Goal: Information Seeking & Learning: Find specific fact

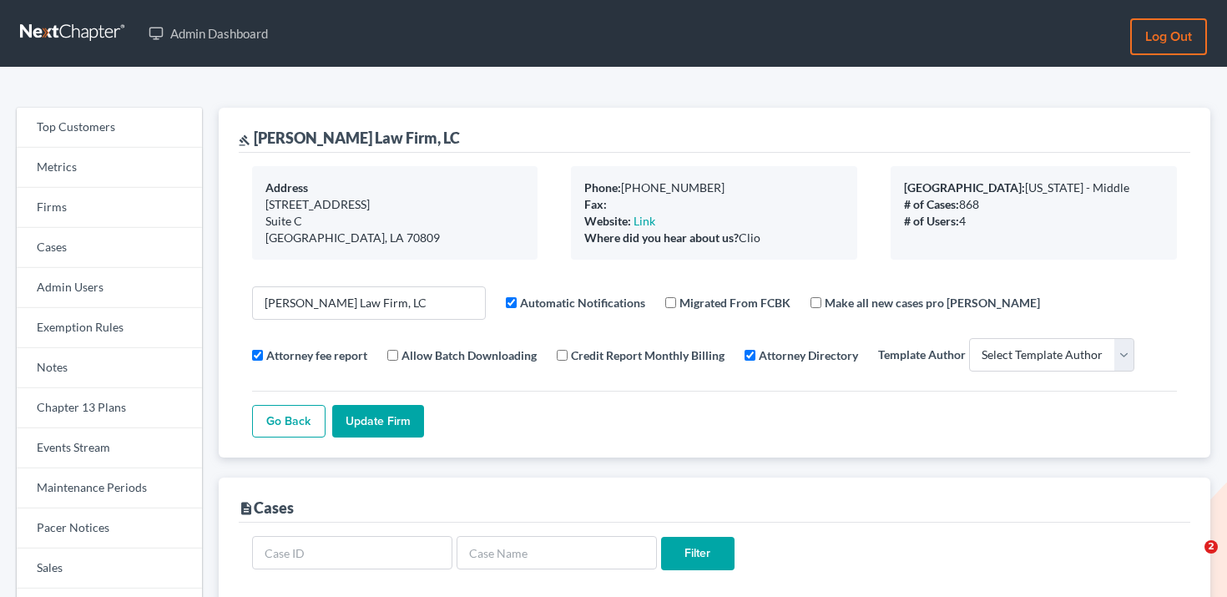
select select
click at [133, 208] on link "Firms" at bounding box center [109, 208] width 185 height 40
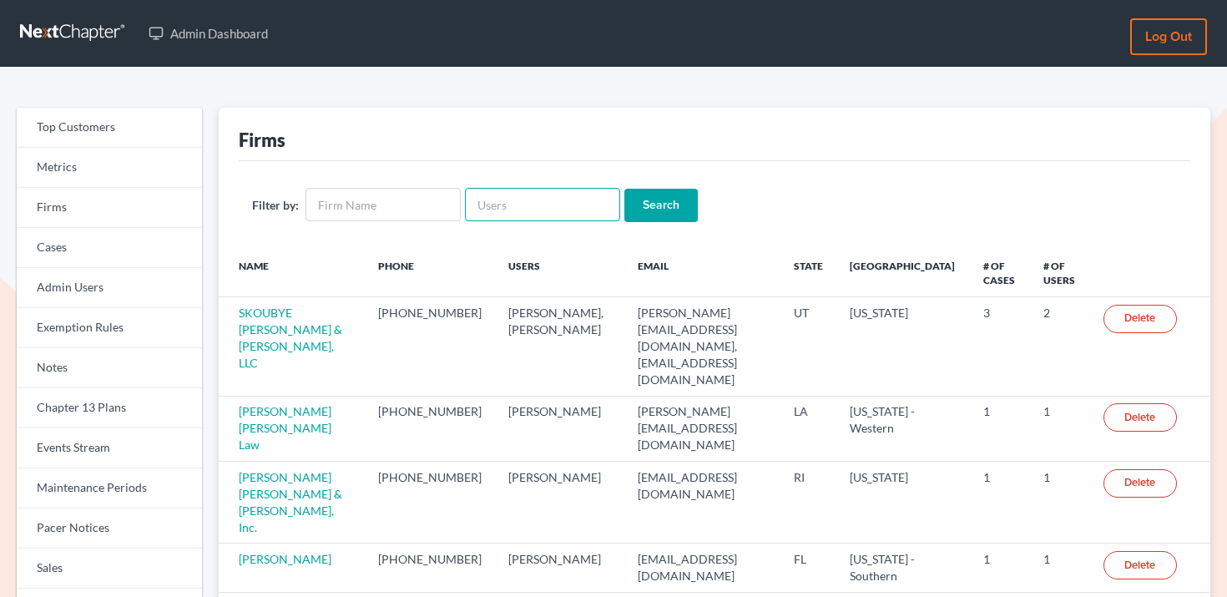
click at [497, 201] on input "text" at bounding box center [542, 204] width 155 height 33
paste input "michael@merharlaw.com"
type input "michael@merharlaw.com"
click at [644, 199] on input "Search" at bounding box center [661, 205] width 73 height 33
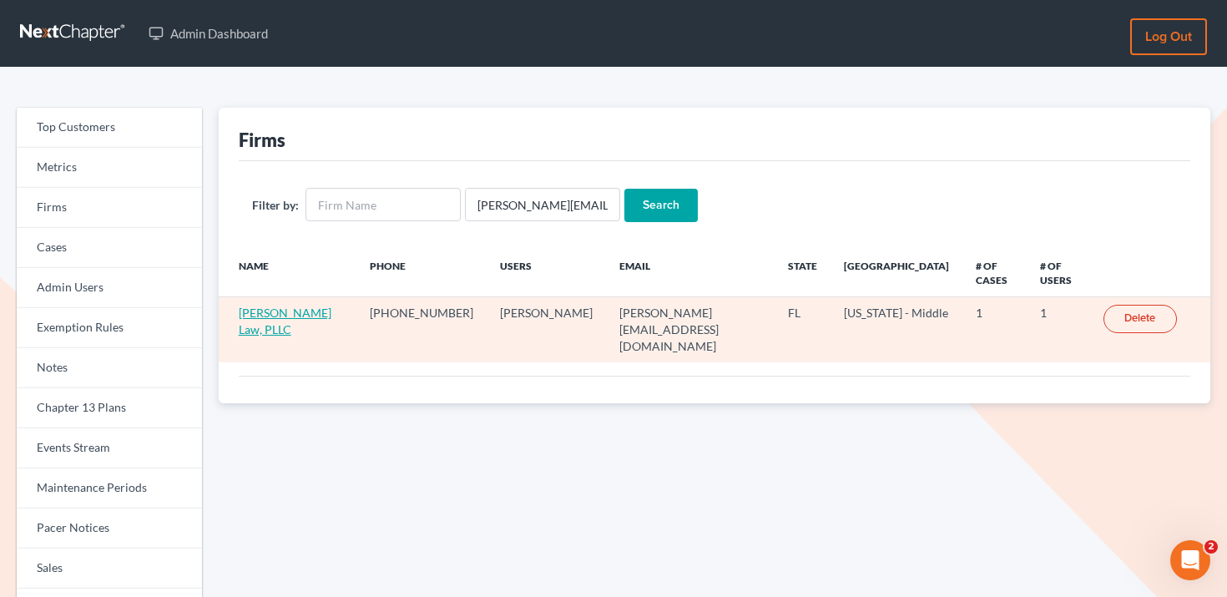
click at [288, 306] on link "Merhar Law, PLLC" at bounding box center [285, 321] width 93 height 31
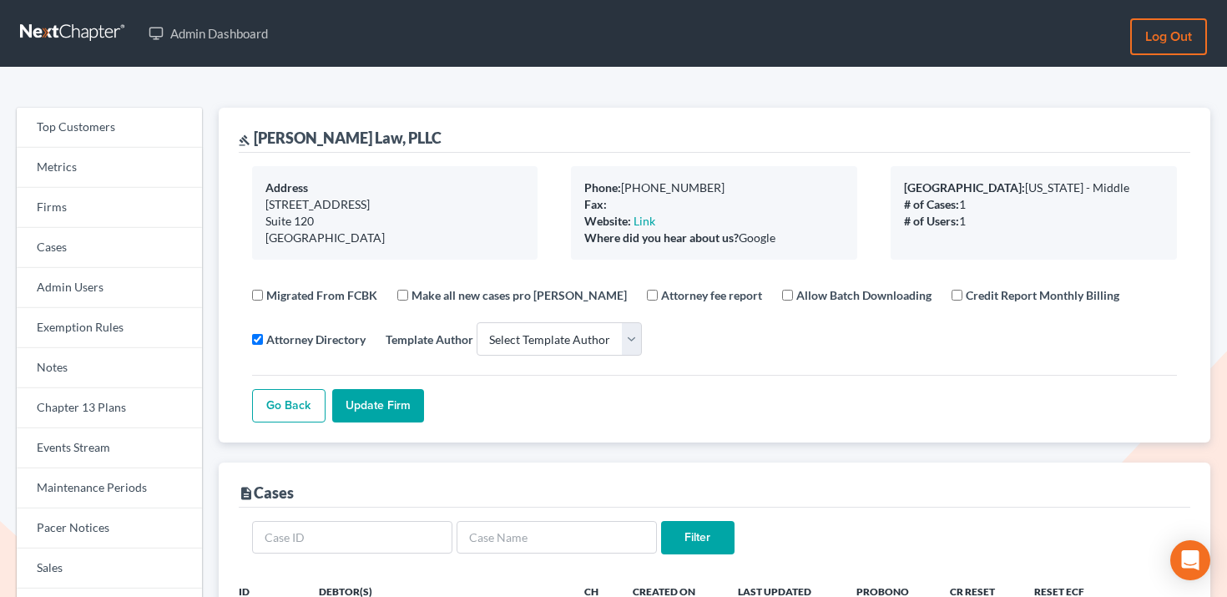
select select
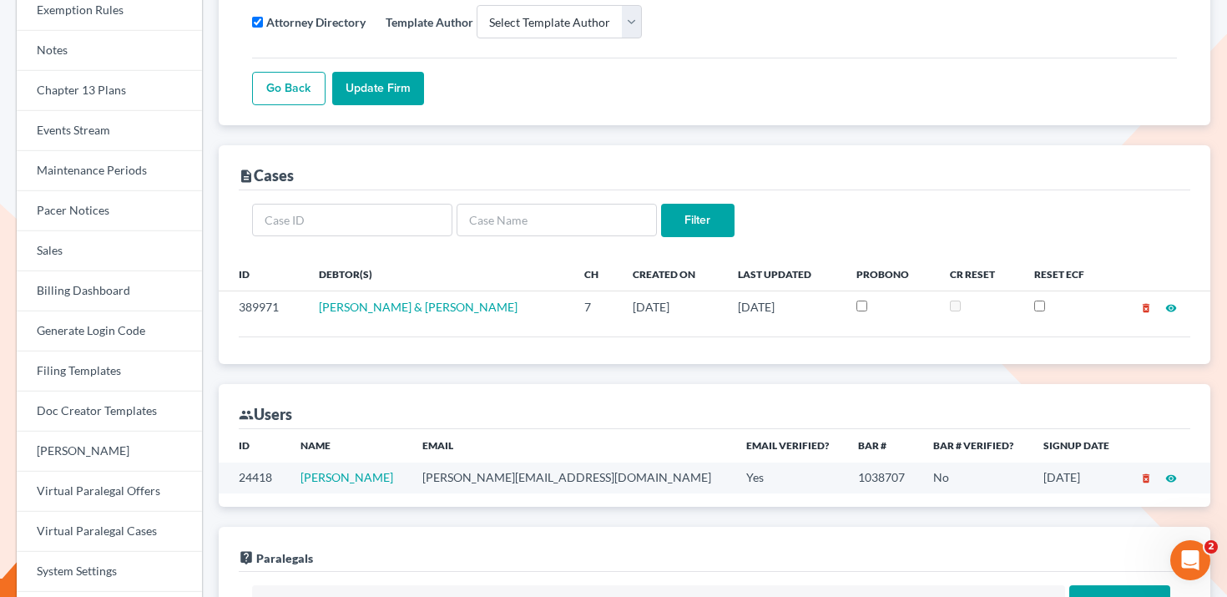
scroll to position [107, 0]
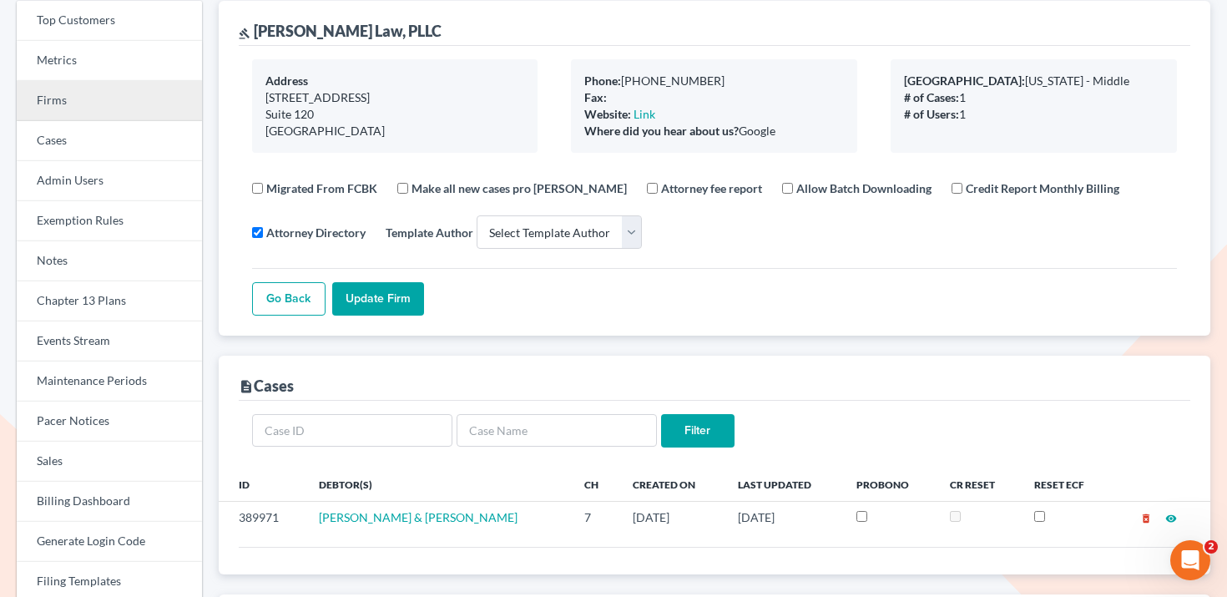
click at [104, 89] on link "Firms" at bounding box center [109, 101] width 185 height 40
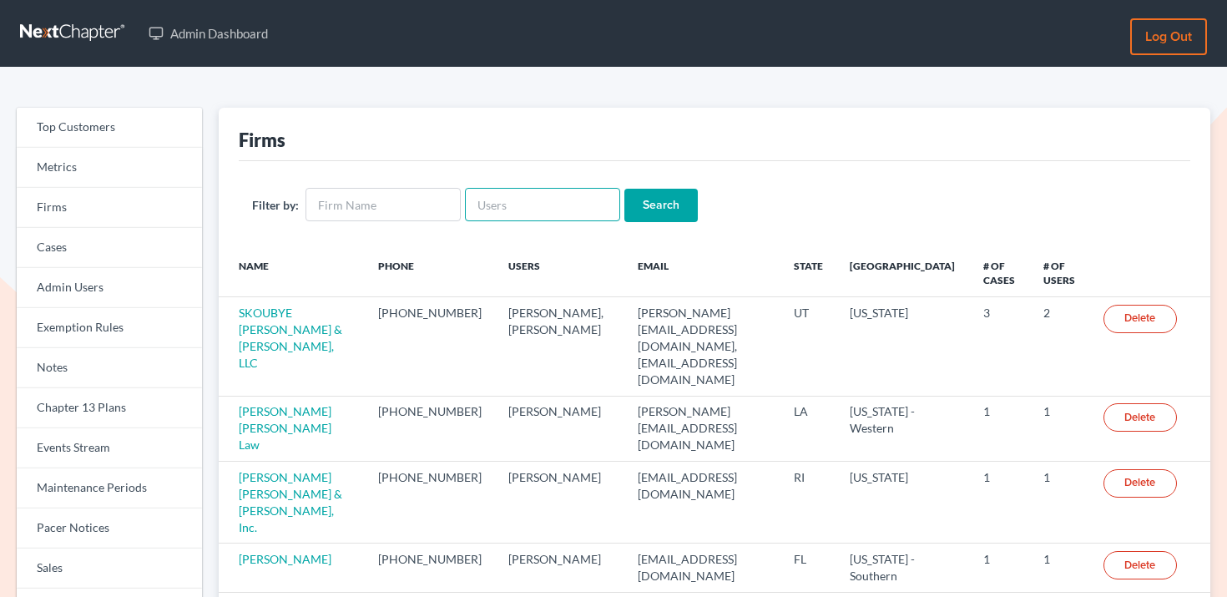
click at [499, 203] on input "text" at bounding box center [542, 204] width 155 height 33
paste input "[PERSON_NAME][EMAIL_ADDRESS][DOMAIN_NAME]"
type input "[PERSON_NAME][EMAIL_ADDRESS][DOMAIN_NAME]"
click at [651, 204] on input "Search" at bounding box center [661, 205] width 73 height 33
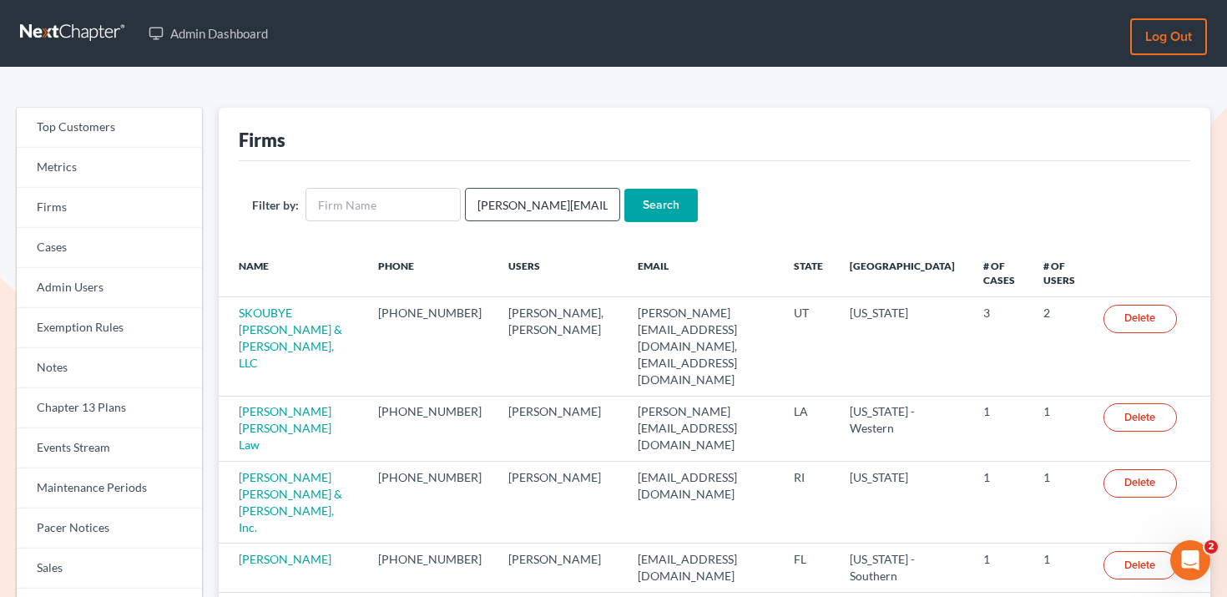
scroll to position [0, 0]
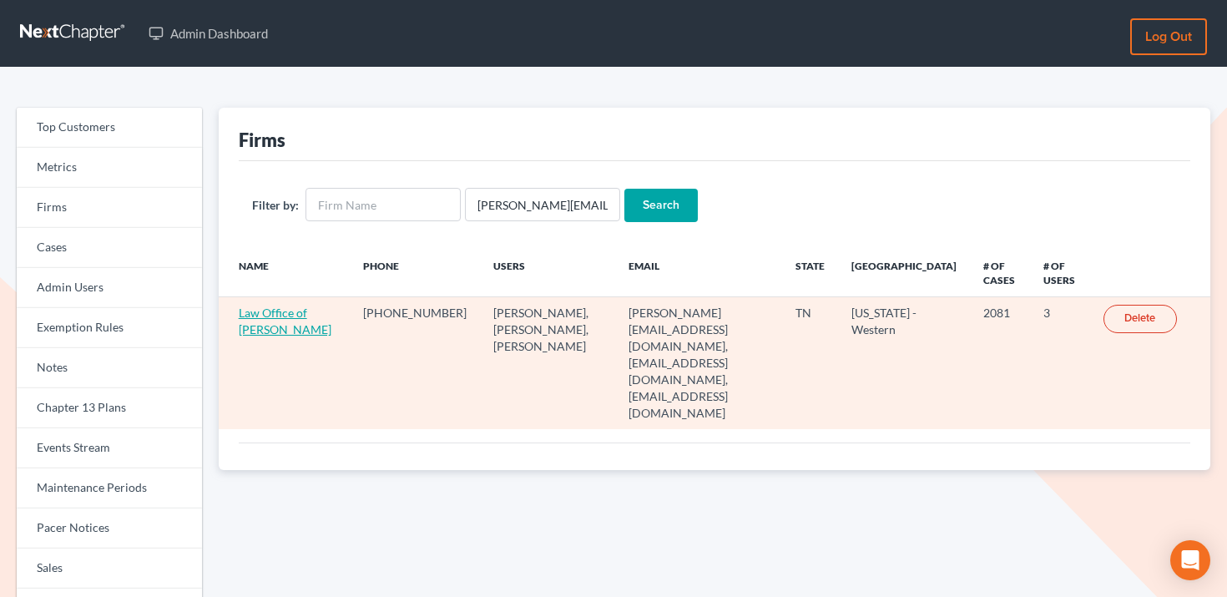
click at [289, 327] on link "Law Office of [PERSON_NAME]" at bounding box center [285, 321] width 93 height 31
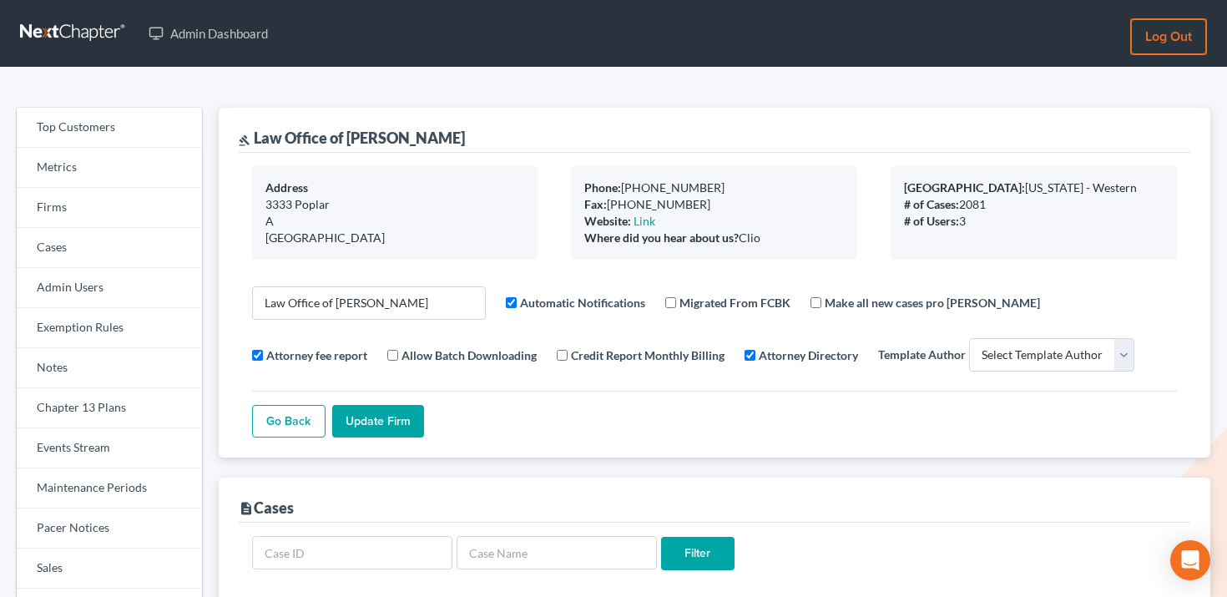
select select
drag, startPoint x: 451, startPoint y: 141, endPoint x: 254, endPoint y: 134, distance: 197.2
click at [254, 135] on div "gavel Law Office of John E. Dunlap" at bounding box center [715, 130] width 952 height 45
copy div "Law Office of [PERSON_NAME]"
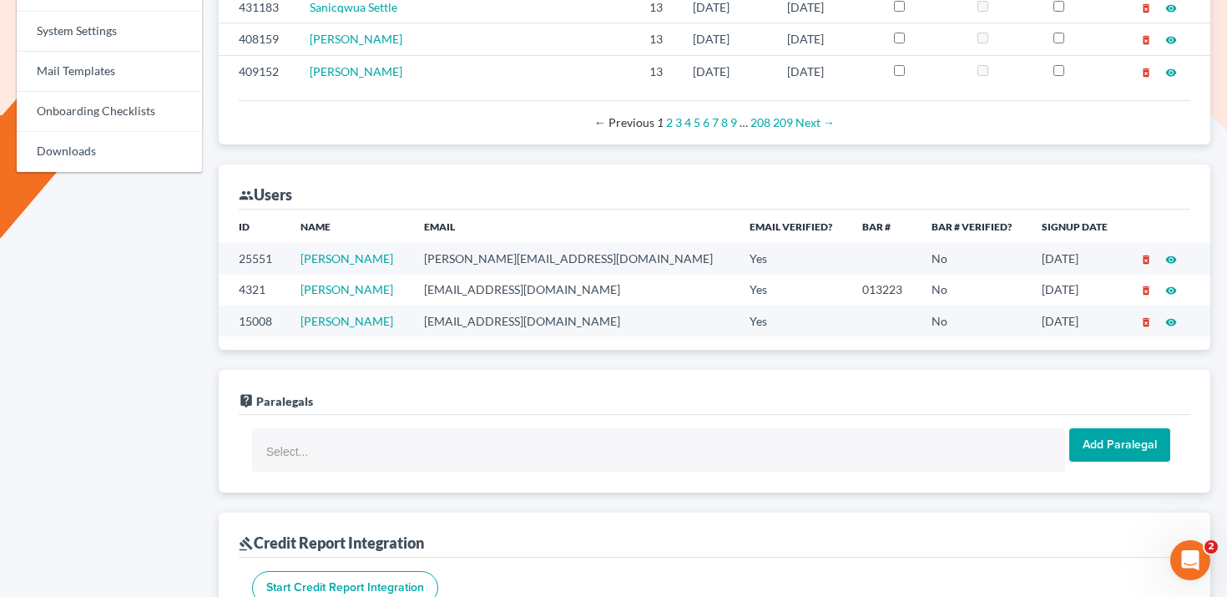
scroll to position [893, 0]
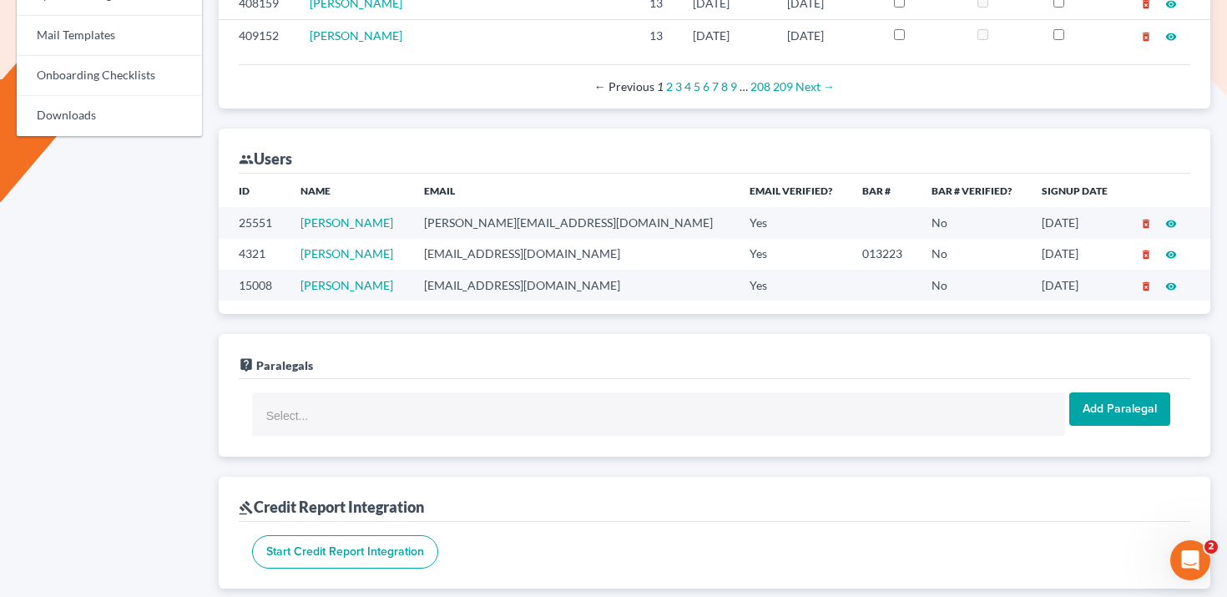
drag, startPoint x: 433, startPoint y: 220, endPoint x: 311, endPoint y: 215, distance: 122.8
click at [311, 215] on td "[PERSON_NAME]" at bounding box center [349, 222] width 124 height 31
copy link "[PERSON_NAME]"
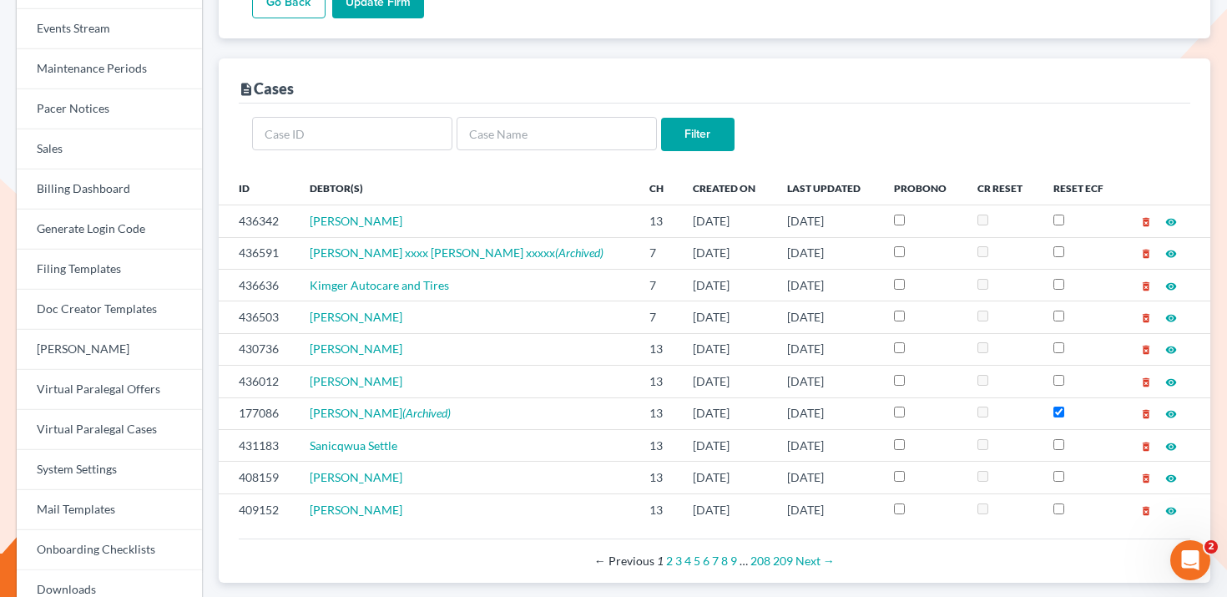
scroll to position [425, 0]
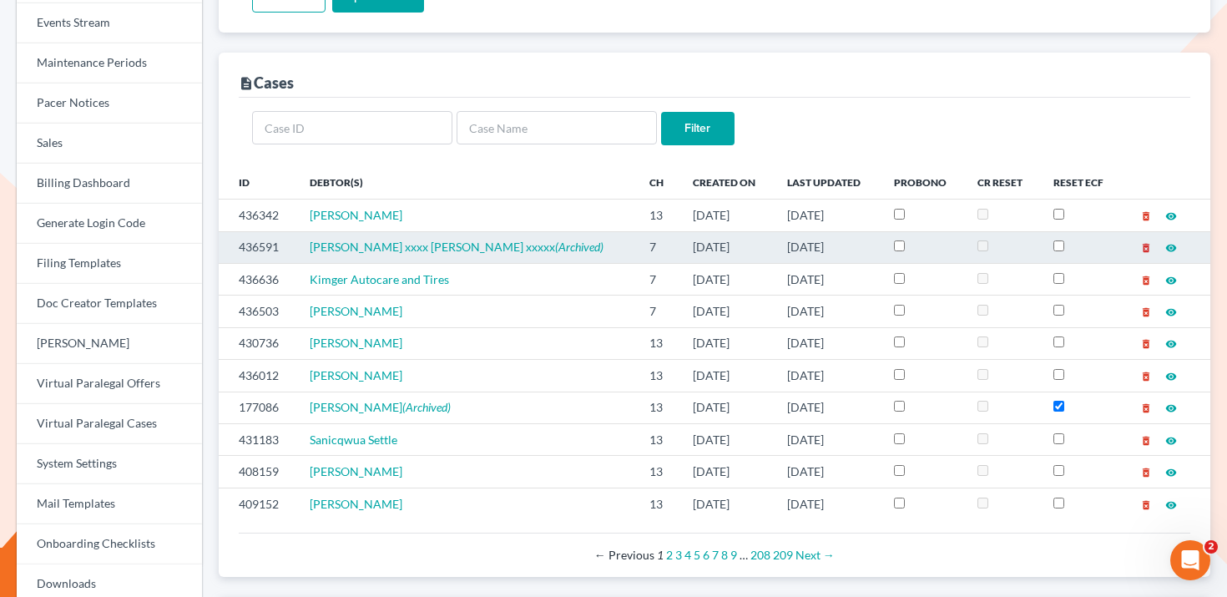
click at [1145, 251] on icon "delete_forever" at bounding box center [1147, 248] width 12 height 12
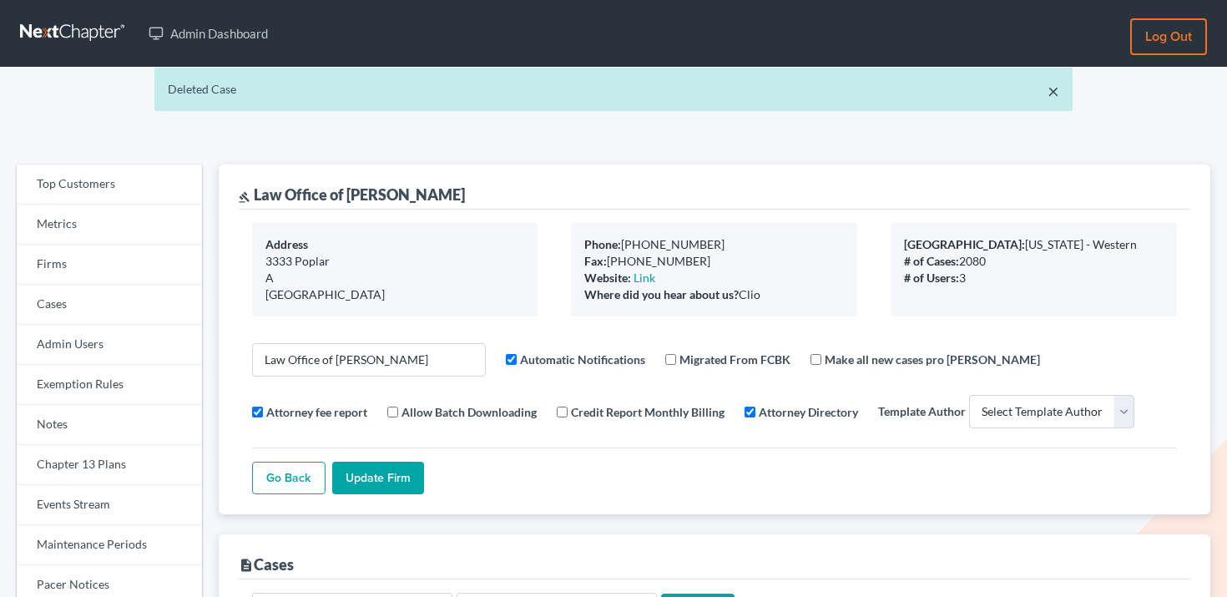
select select
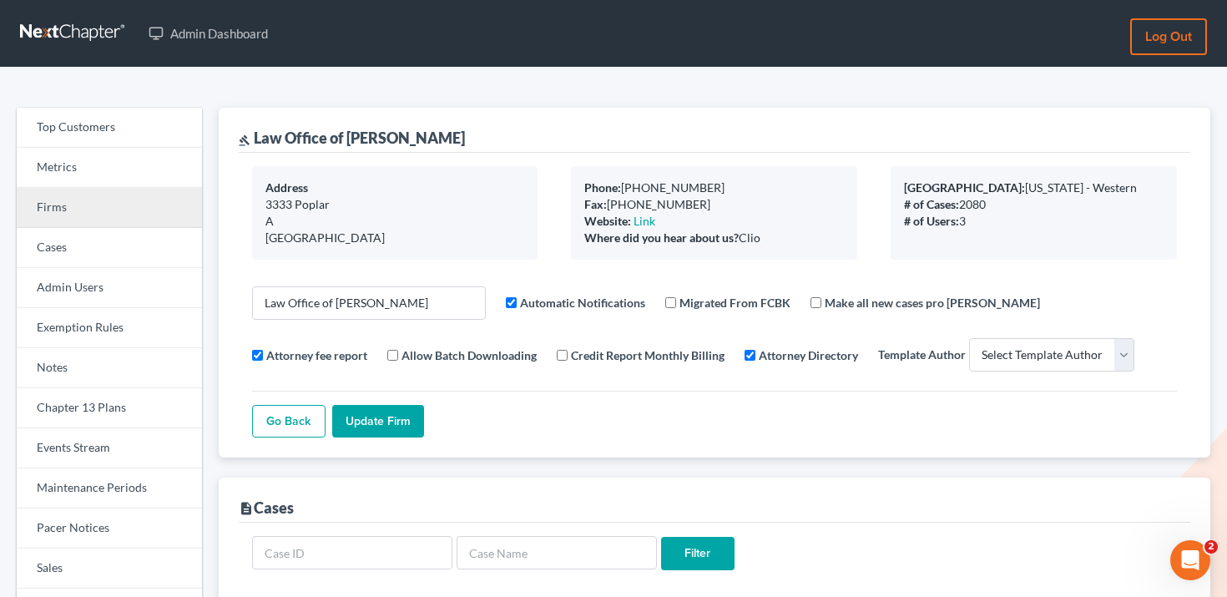
click at [168, 203] on link "Firms" at bounding box center [109, 208] width 185 height 40
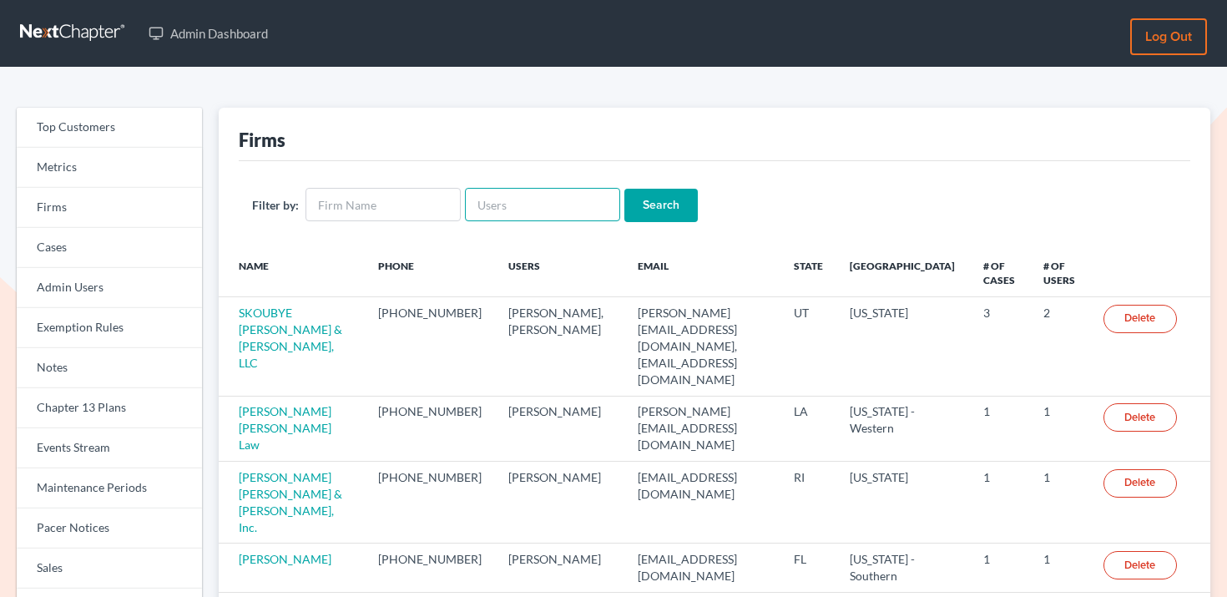
click at [540, 195] on input "text" at bounding box center [542, 204] width 155 height 33
paste input "https://app.delighted.com/people/1766778312/feedback"
type input "https://app.delighted.com/people/1766778312/feedback"
paste input "bentomshipp@gmail.com"
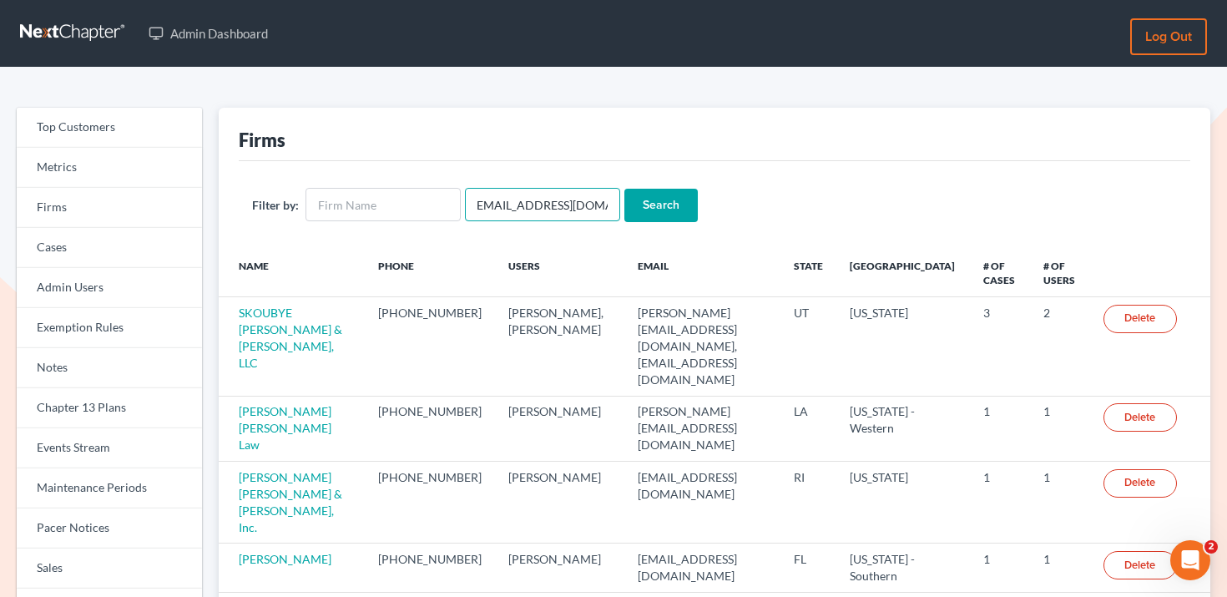
type input "bentomshipp@gmail.com"
click at [626, 209] on input "Search" at bounding box center [661, 205] width 73 height 33
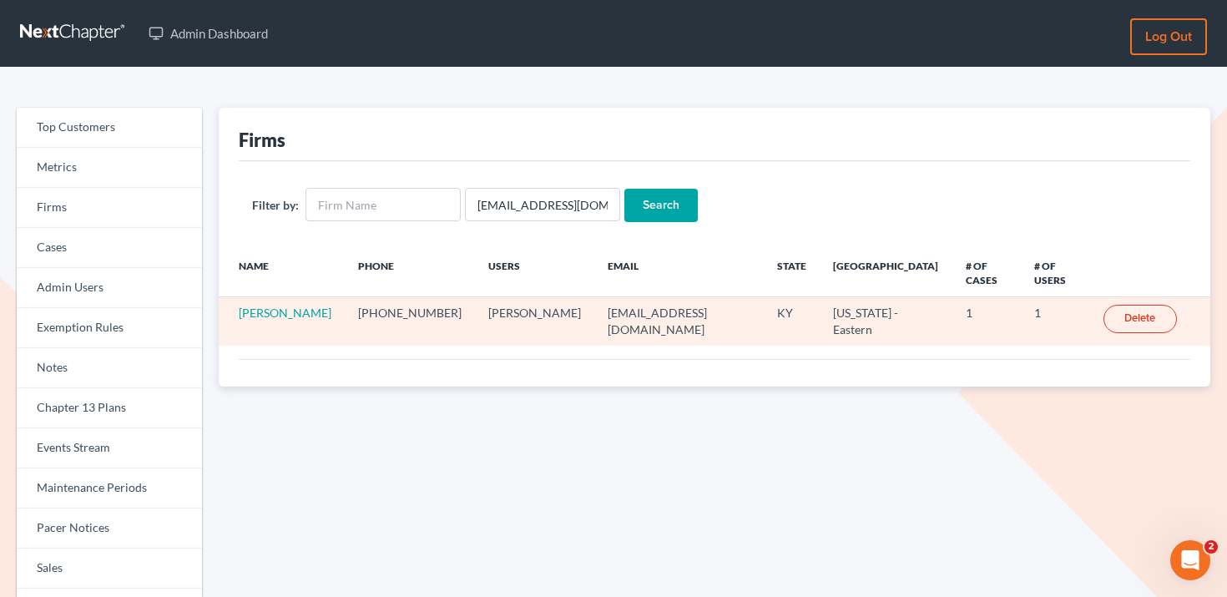
click at [311, 306] on td "[PERSON_NAME]" at bounding box center [282, 321] width 126 height 48
click at [313, 306] on link "[PERSON_NAME]" at bounding box center [285, 313] width 93 height 14
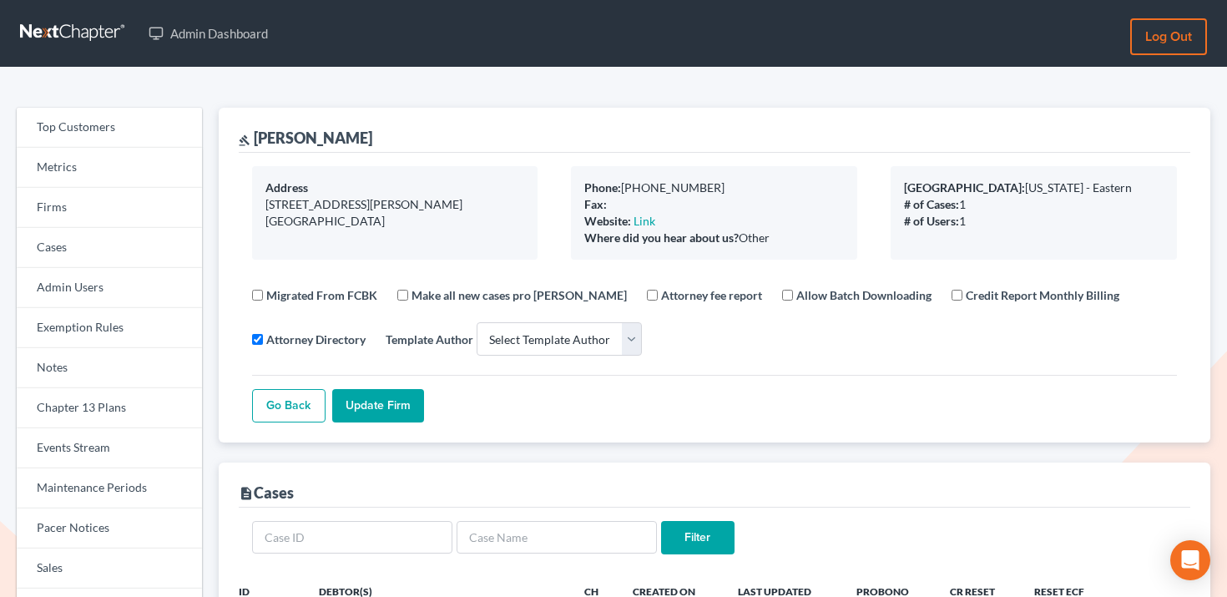
select select
click at [119, 199] on link "Firms" at bounding box center [109, 208] width 185 height 40
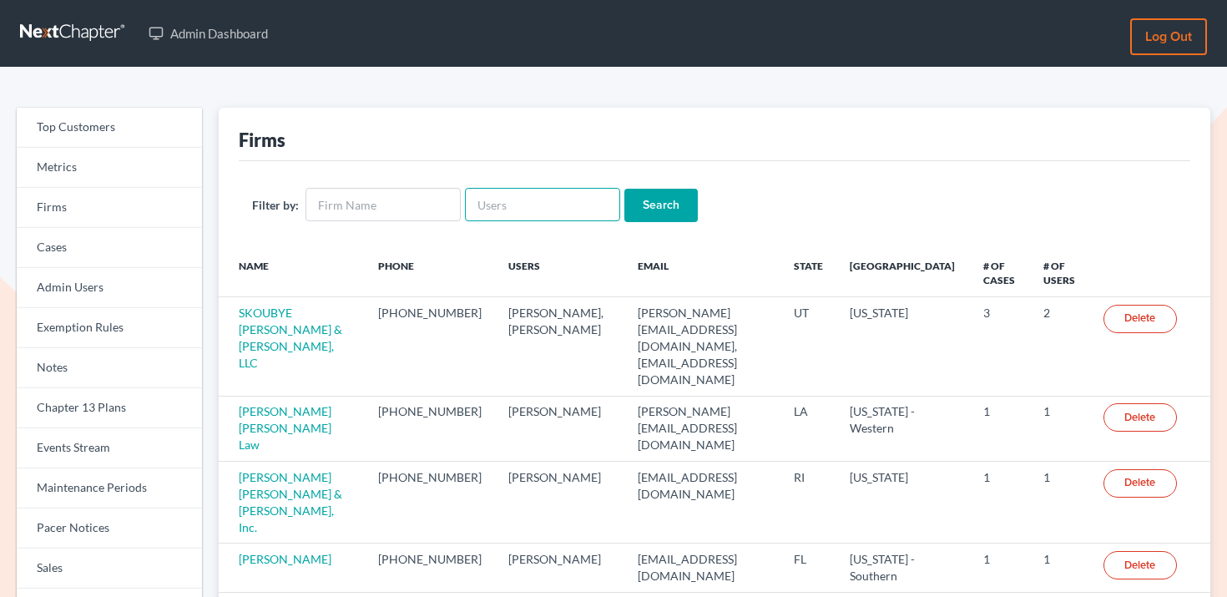
click at [531, 202] on input "text" at bounding box center [542, 204] width 155 height 33
paste input "[EMAIL_ADDRESS][DOMAIN_NAME]"
type input "[EMAIL_ADDRESS][DOMAIN_NAME]"
click at [625, 200] on input "Search" at bounding box center [661, 205] width 73 height 33
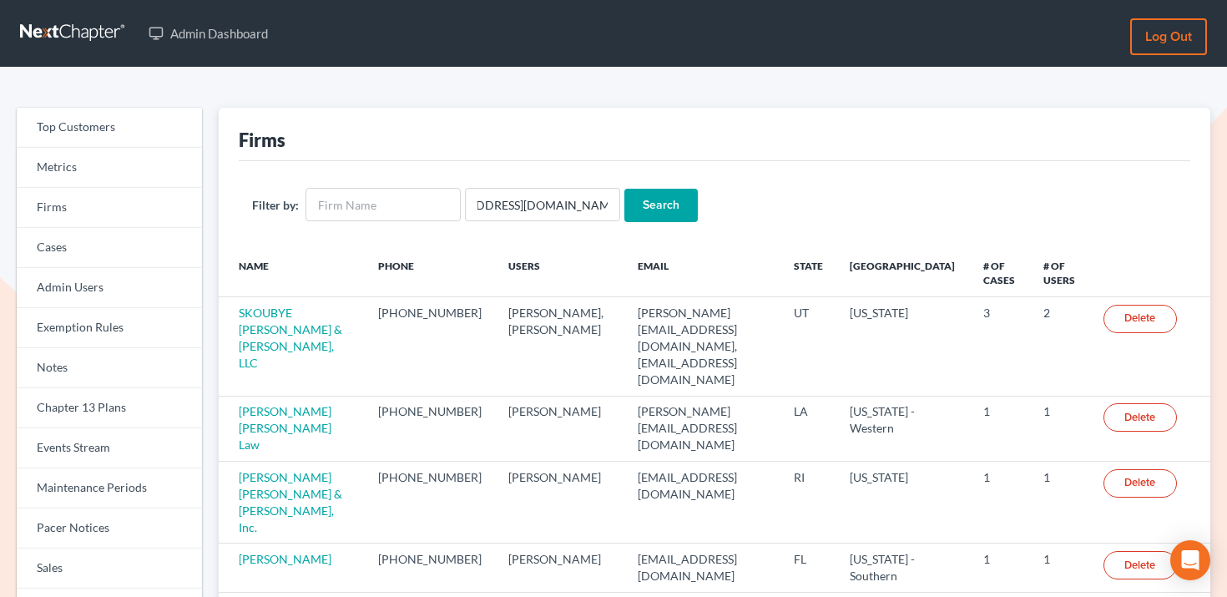
scroll to position [0, 0]
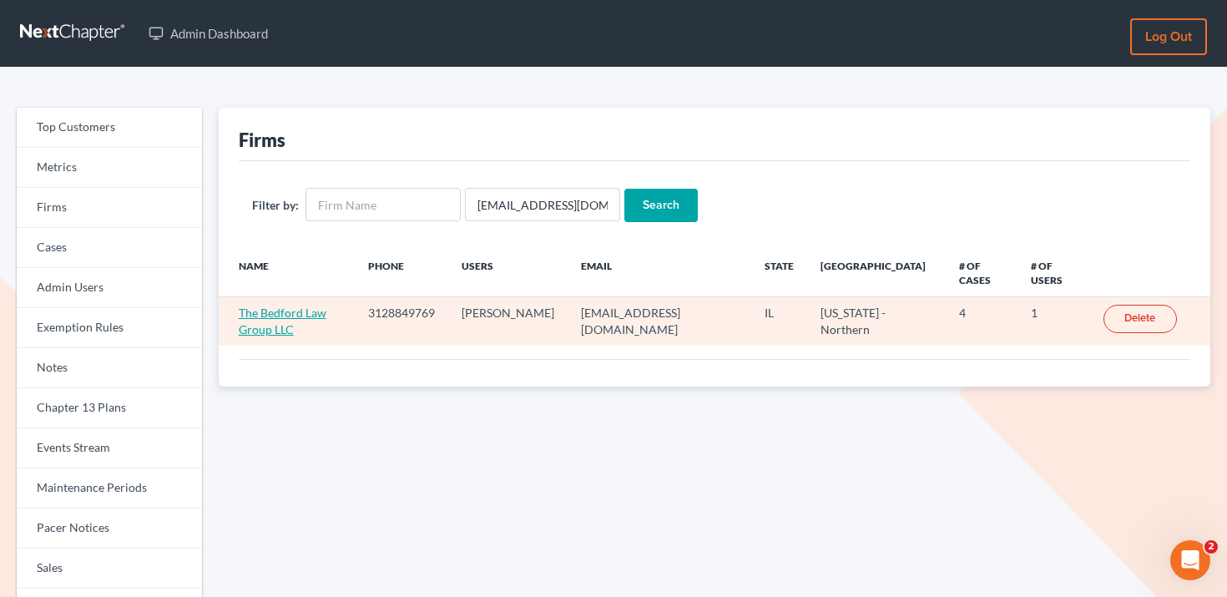
click at [289, 309] on link "The Bedford Law Group LLC" at bounding box center [283, 321] width 88 height 31
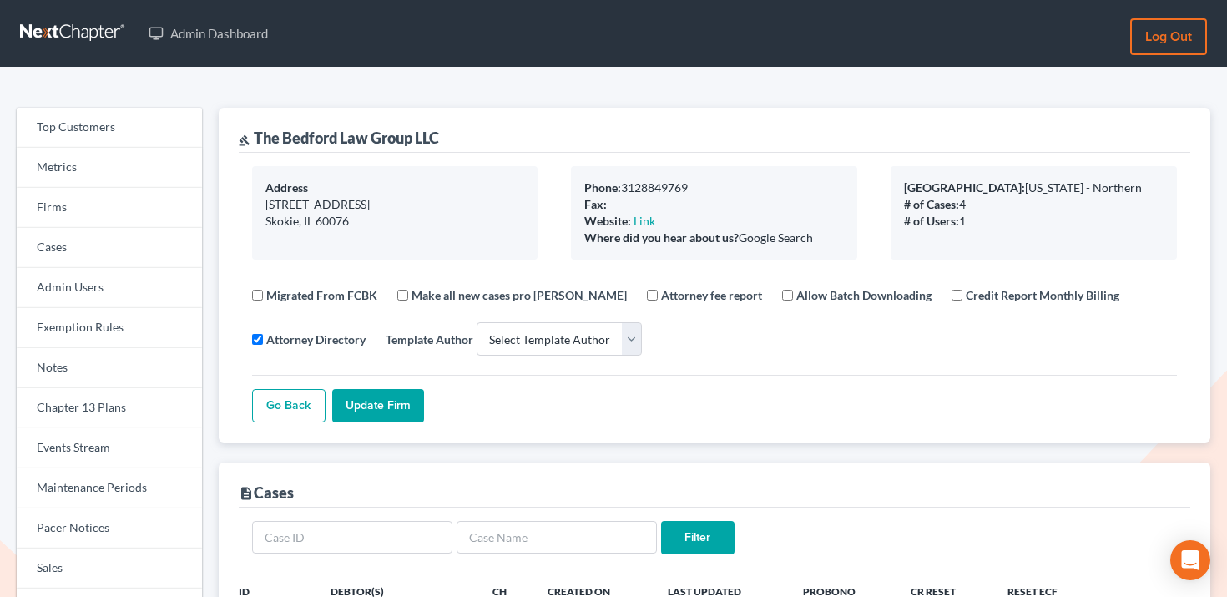
select select
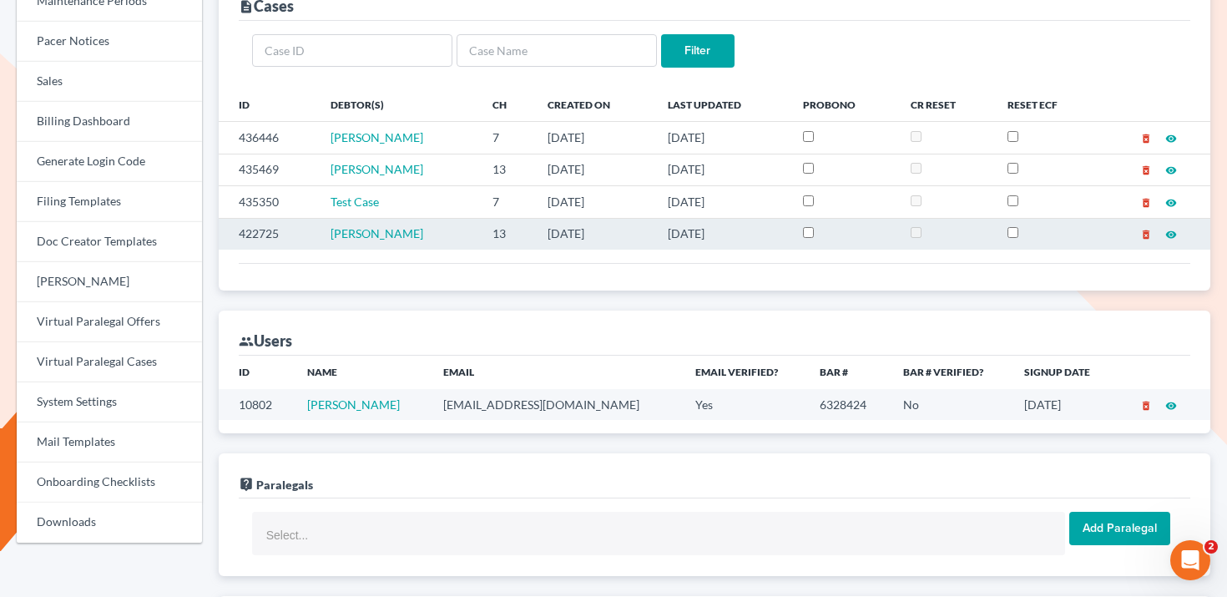
scroll to position [522, 0]
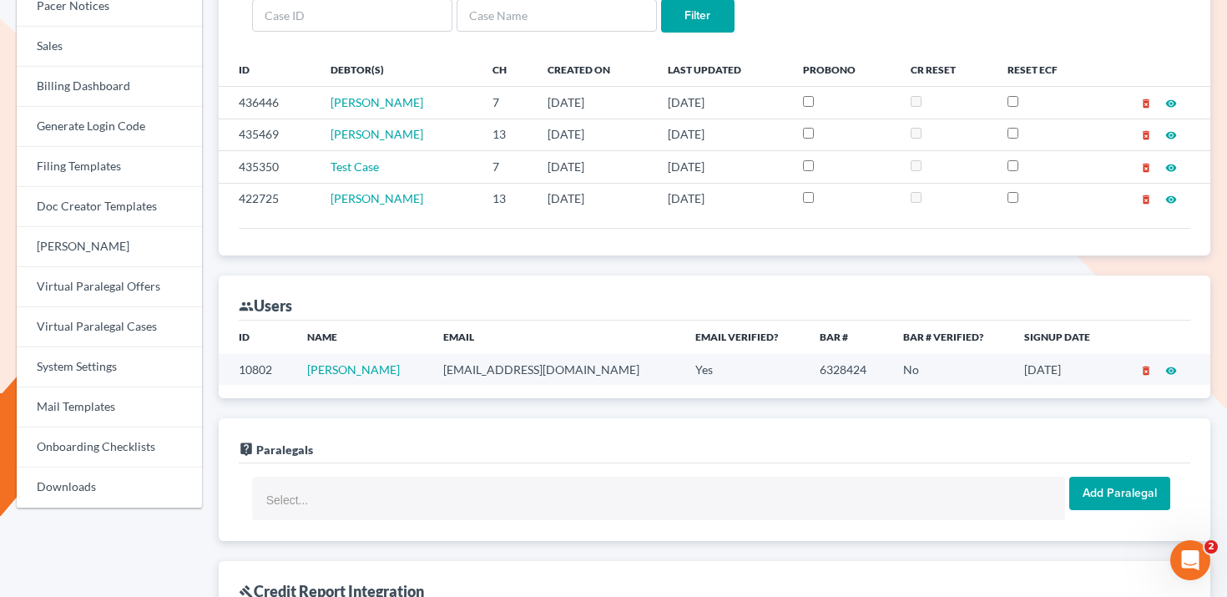
click at [483, 371] on td "dbedford@thebedfordlawfirm.com" at bounding box center [556, 369] width 253 height 31
copy td "dbedford@thebedfordlawfirm.com"
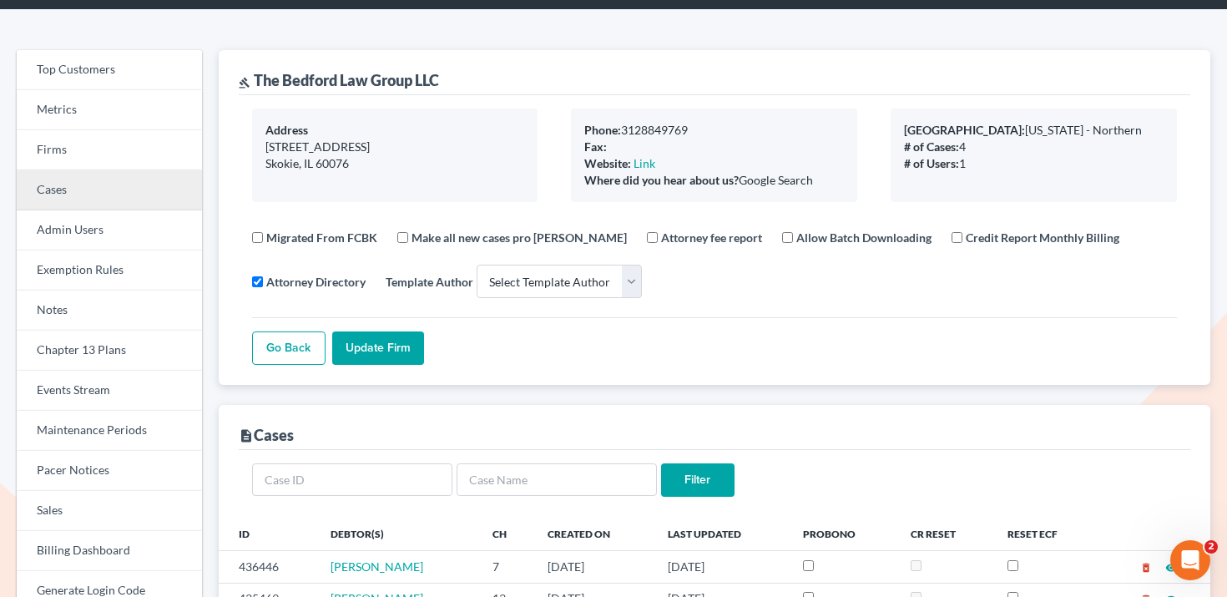
scroll to position [24, 0]
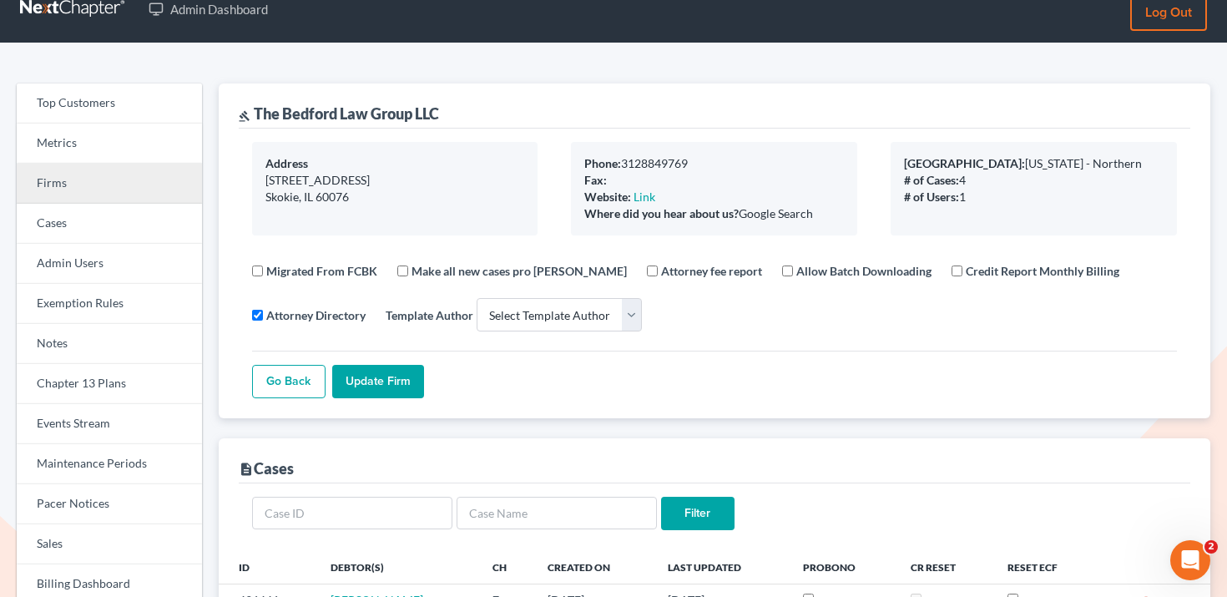
click at [107, 174] on link "Firms" at bounding box center [109, 184] width 185 height 40
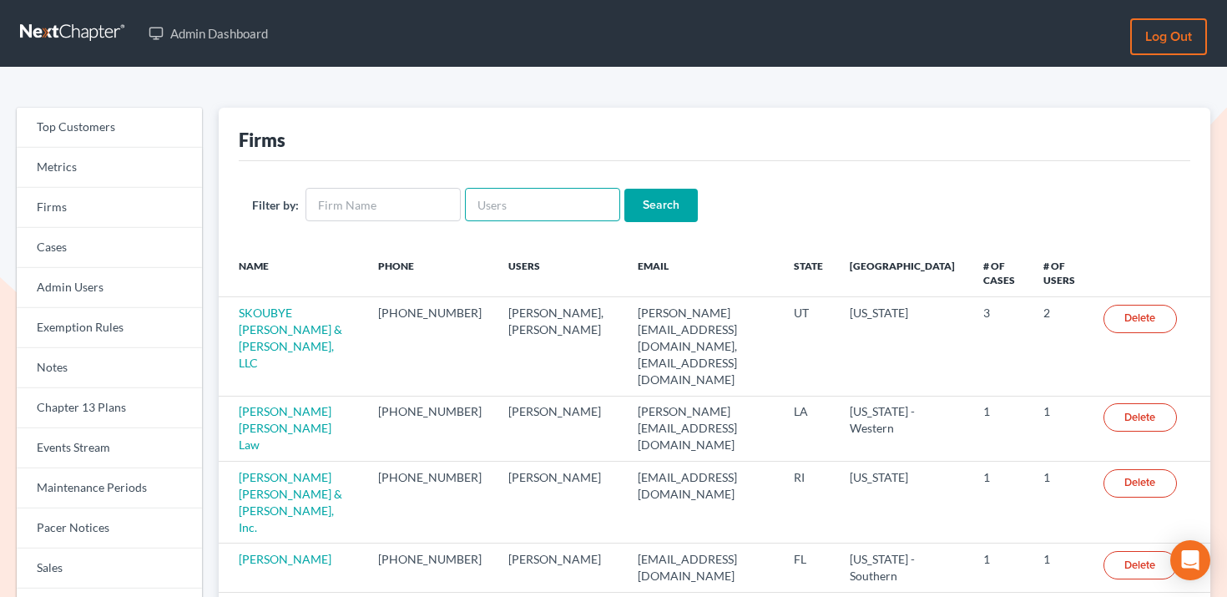
click at [489, 210] on input "text" at bounding box center [542, 204] width 155 height 33
paste input "[EMAIL_ADDRESS][DOMAIN_NAME]"
type input "[EMAIL_ADDRESS][DOMAIN_NAME]"
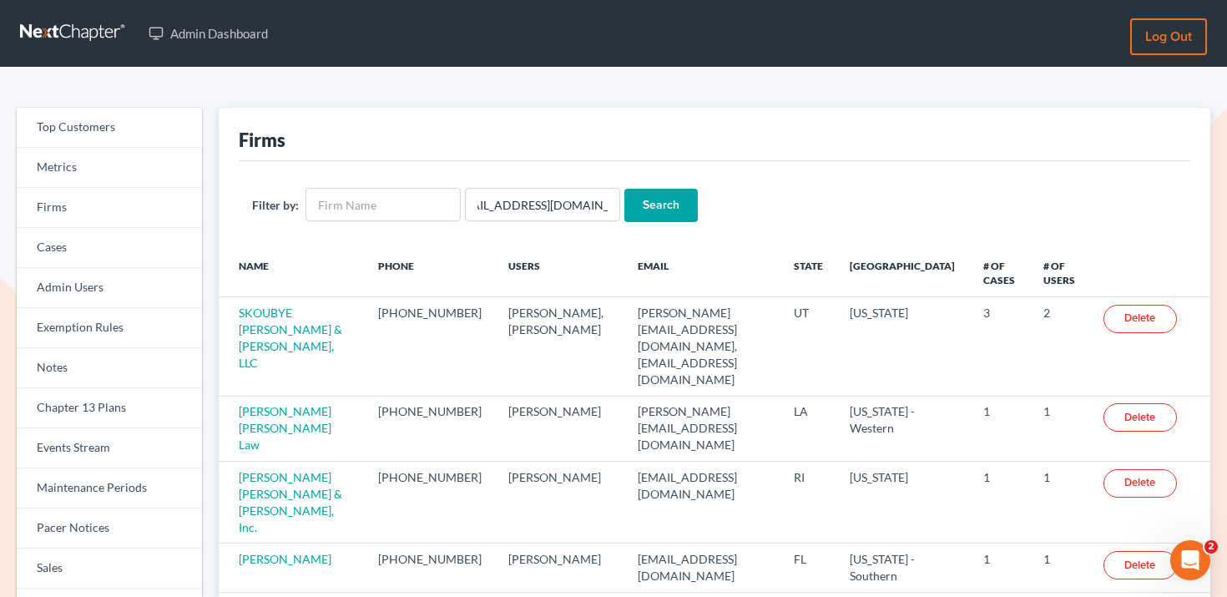
click at [633, 210] on input "Search" at bounding box center [661, 205] width 73 height 33
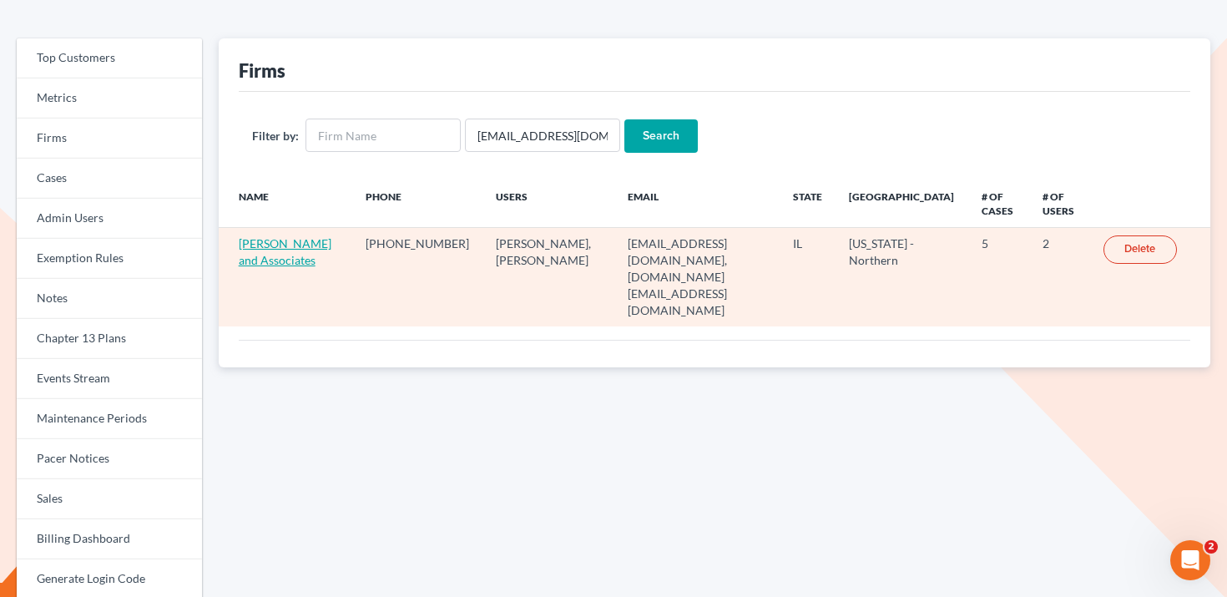
click at [273, 246] on link "[PERSON_NAME] and Associates" at bounding box center [285, 251] width 93 height 31
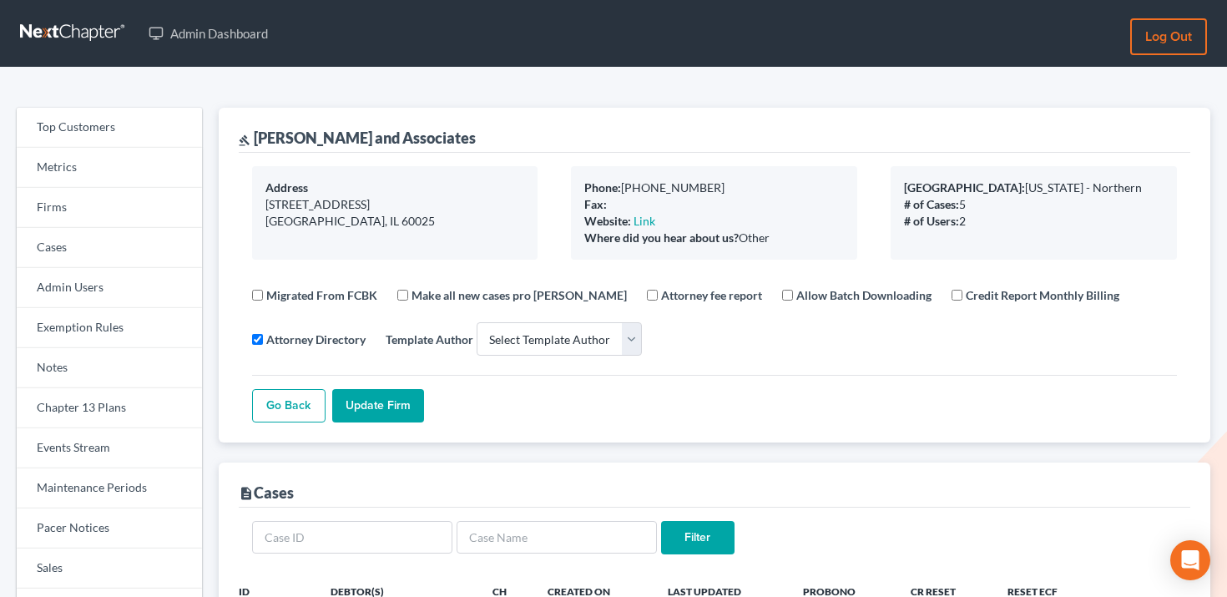
select select
click at [130, 185] on link "Metrics" at bounding box center [109, 168] width 185 height 40
click at [130, 205] on link "Firms" at bounding box center [109, 208] width 185 height 40
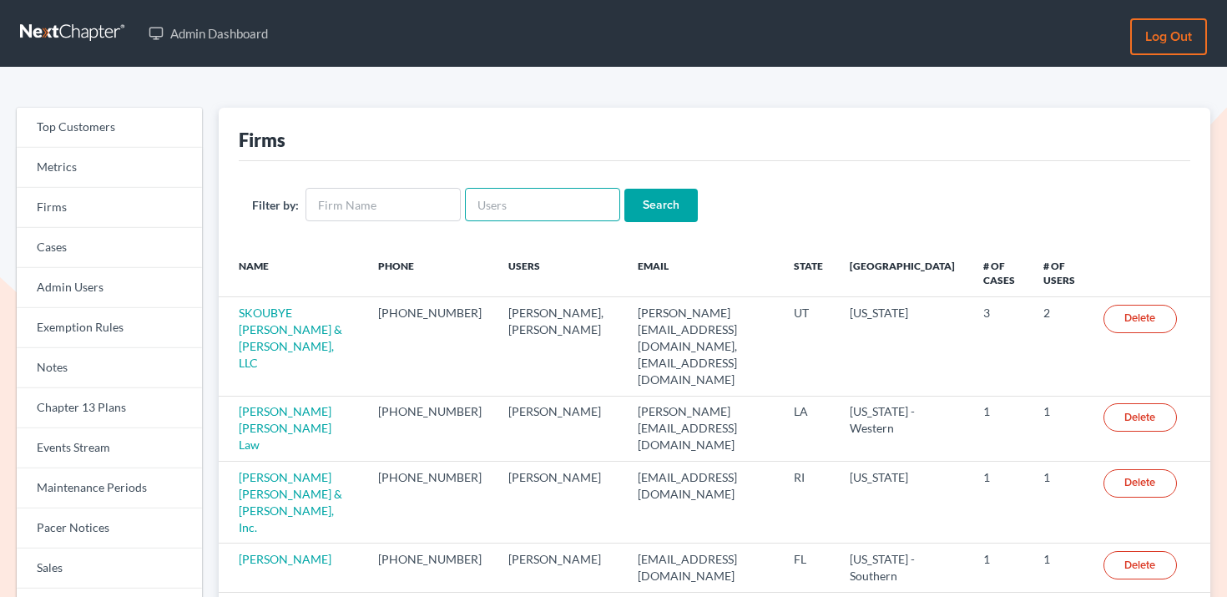
click at [491, 200] on input "text" at bounding box center [542, 204] width 155 height 33
paste input "[EMAIL_ADDRESS][DOMAIN_NAME]"
type input "[EMAIL_ADDRESS][DOMAIN_NAME]"
click at [650, 203] on input "Search" at bounding box center [661, 205] width 73 height 33
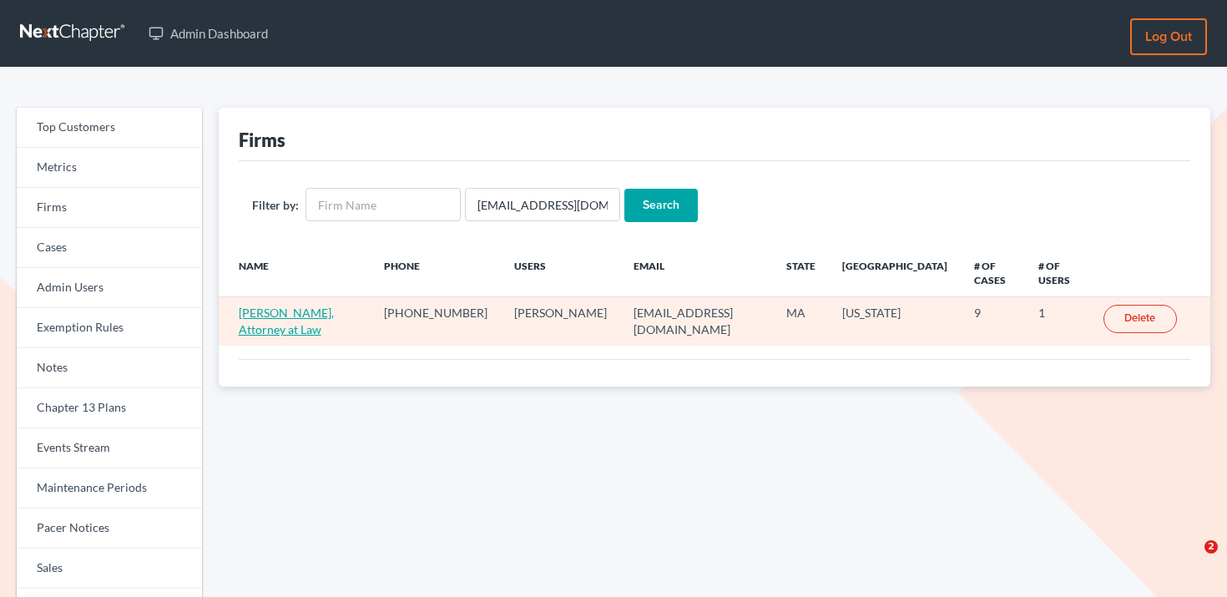
click at [295, 316] on link "Daniel F. Dowcett, Attorney at Law" at bounding box center [286, 321] width 95 height 31
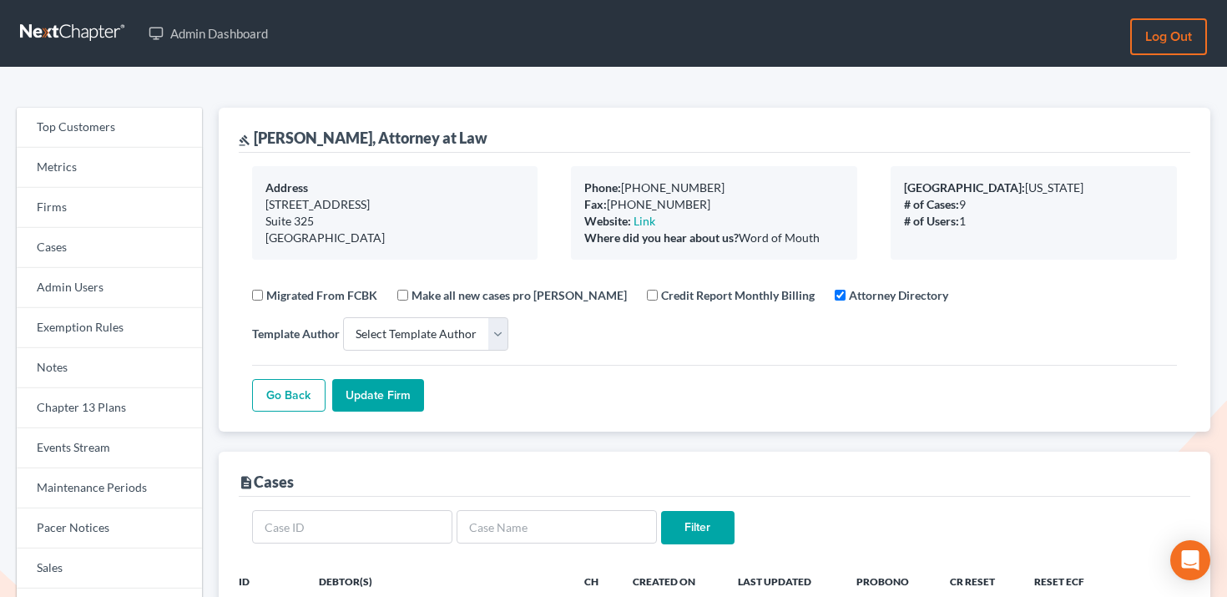
select select
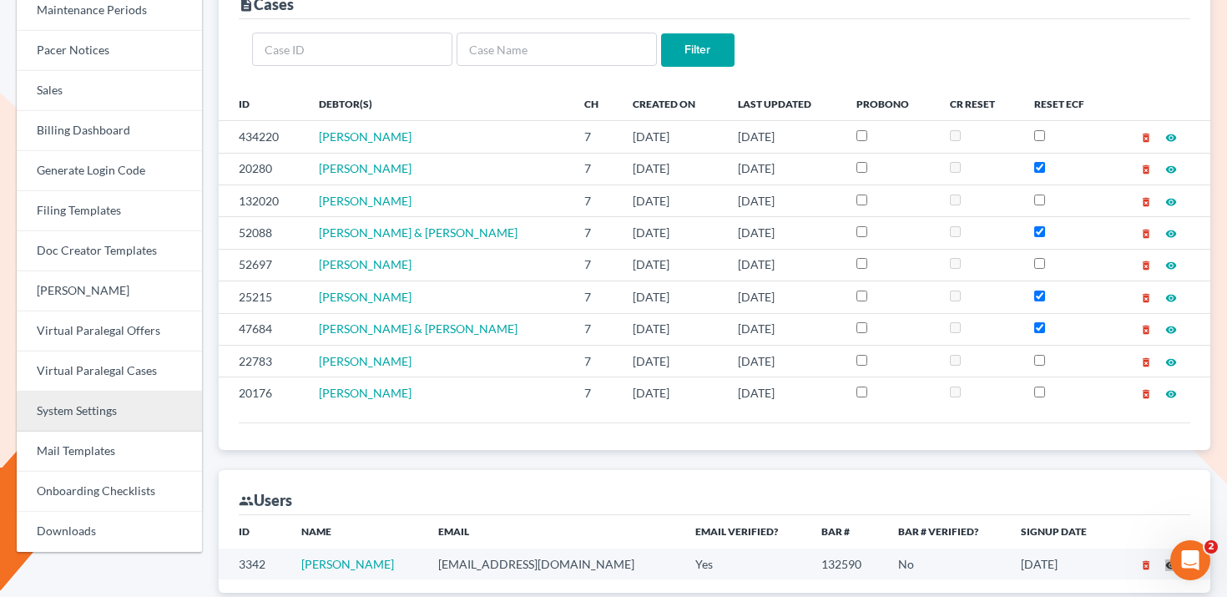
scroll to position [392, 0]
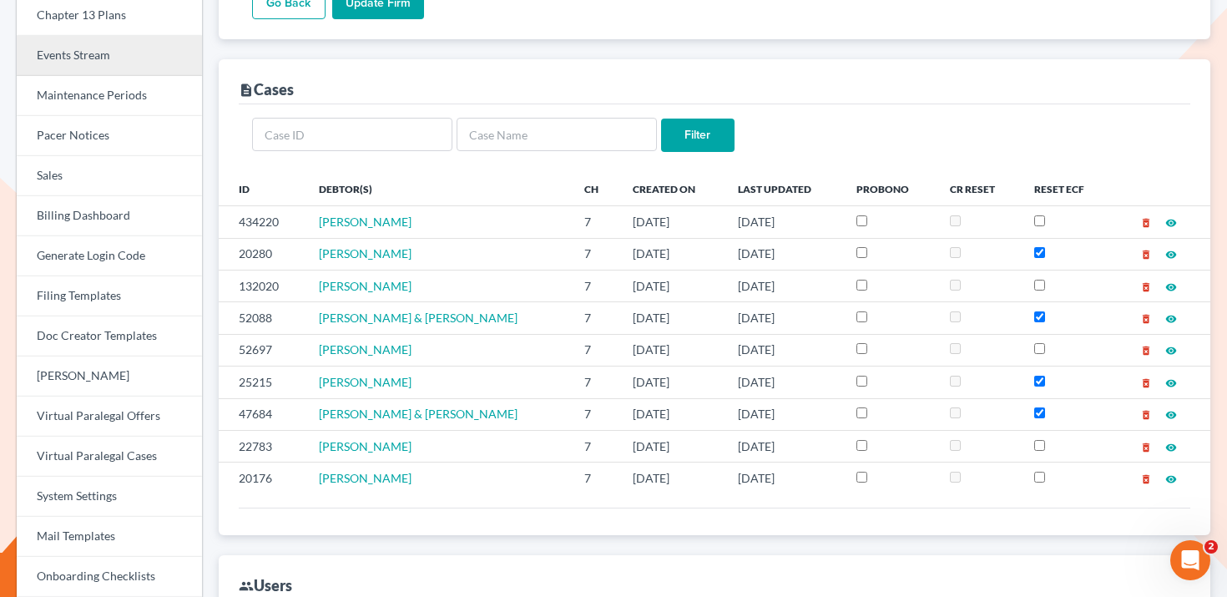
click at [128, 73] on link "Events Stream" at bounding box center [109, 56] width 185 height 40
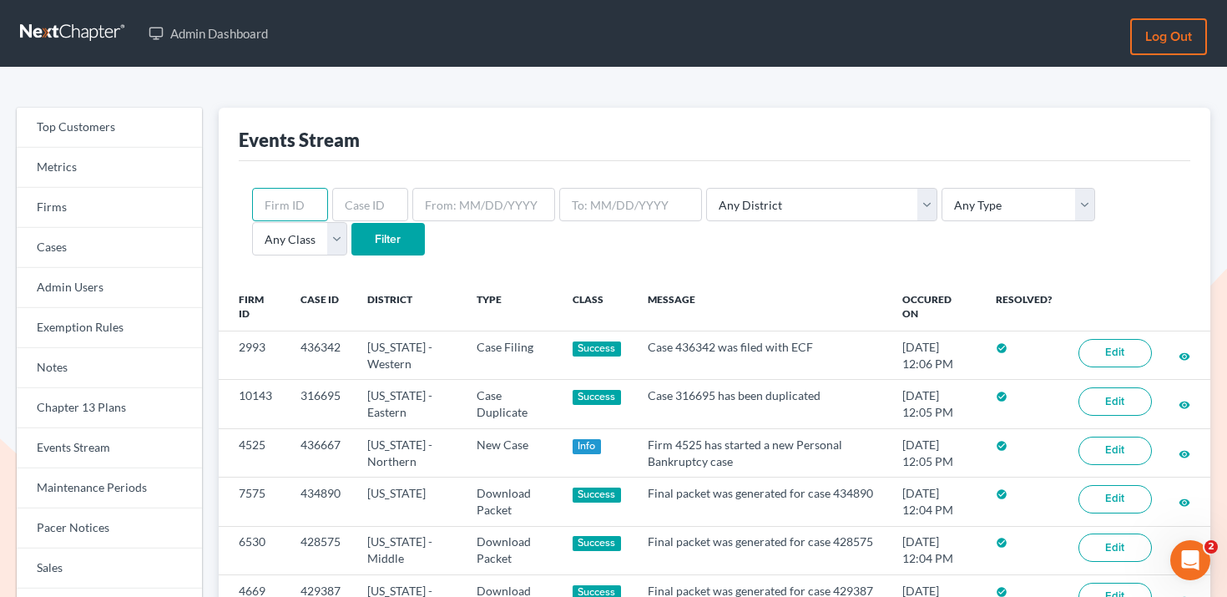
click at [291, 199] on input "text" at bounding box center [290, 204] width 76 height 33
paste input "4161"
type input "4161"
click at [352, 238] on input "Filter" at bounding box center [388, 239] width 73 height 33
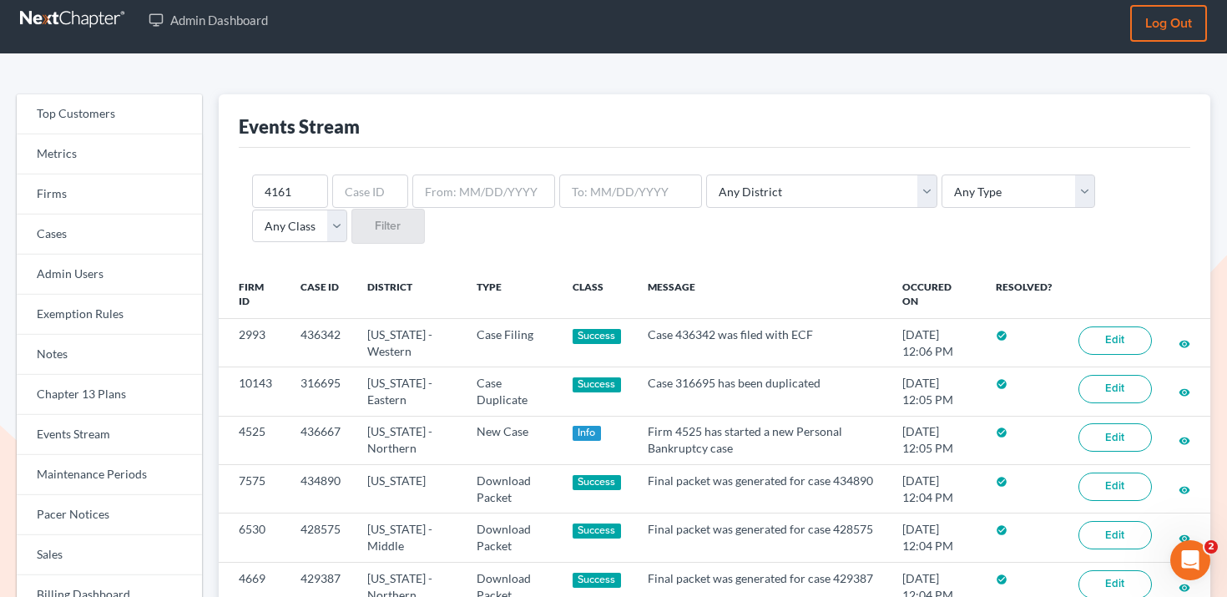
scroll to position [15, 0]
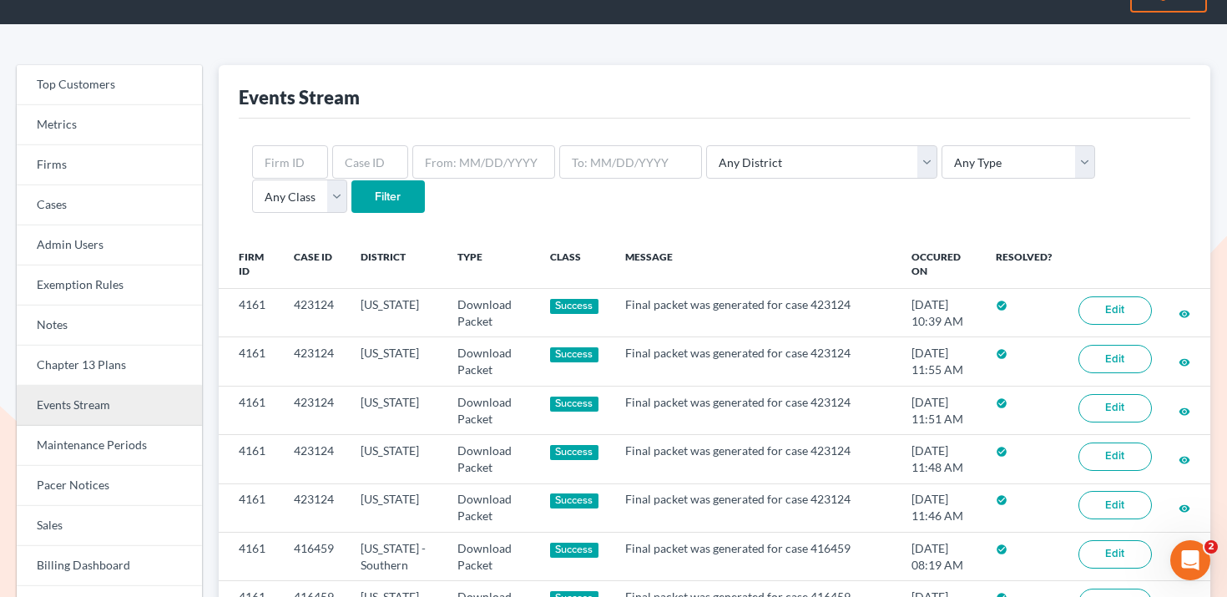
scroll to position [39, 0]
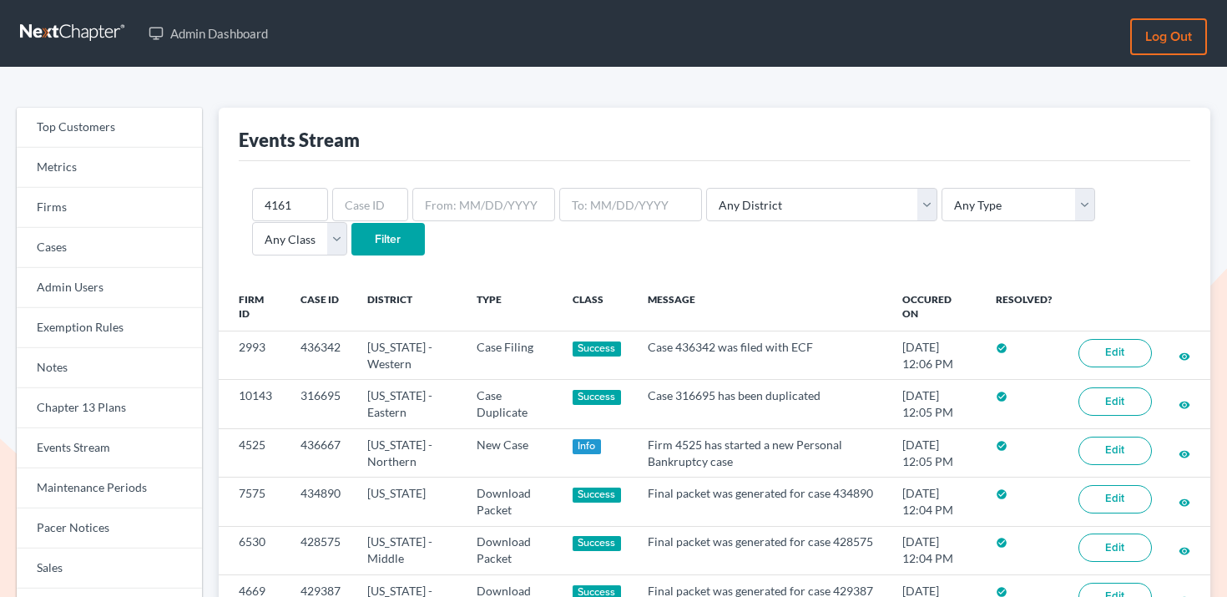
scroll to position [15, 0]
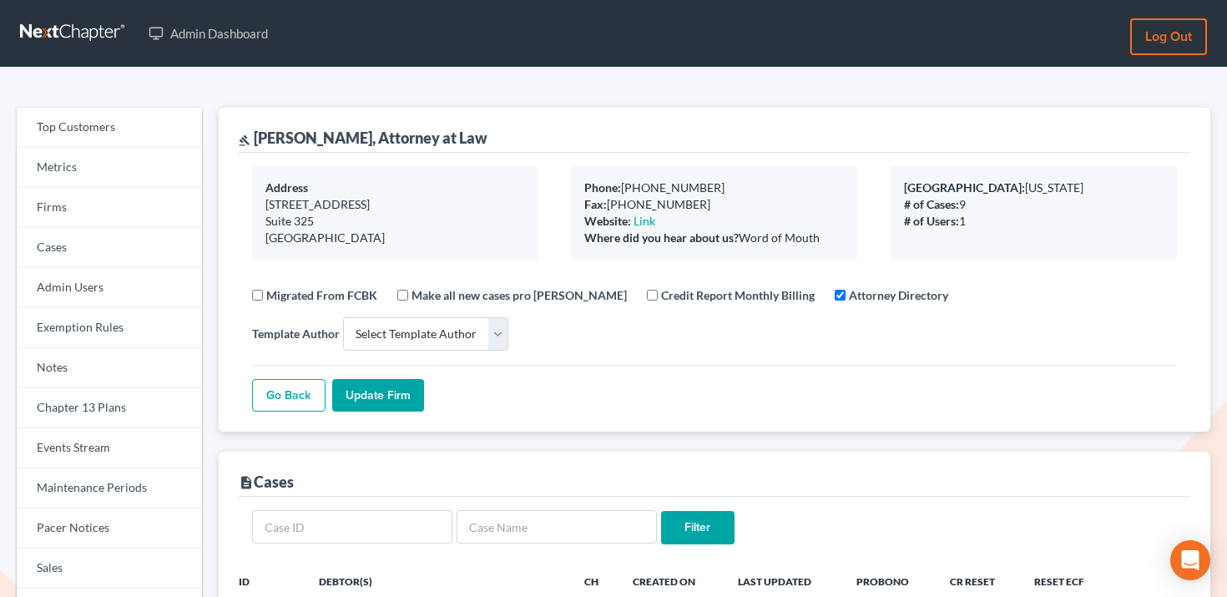
select select
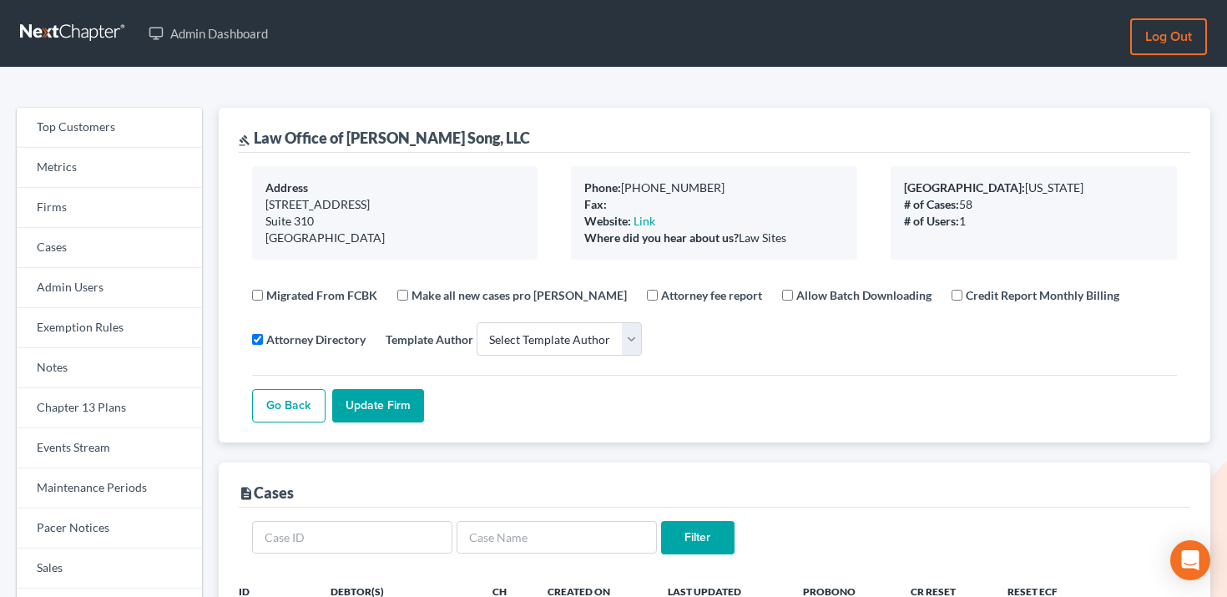
select select
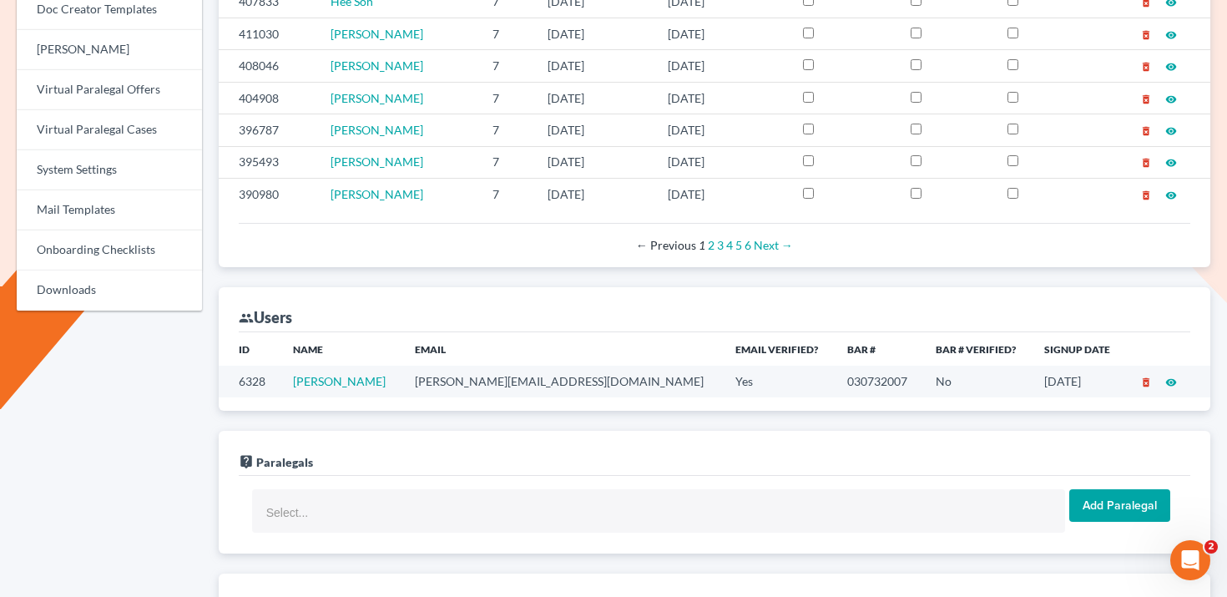
scroll to position [989, 0]
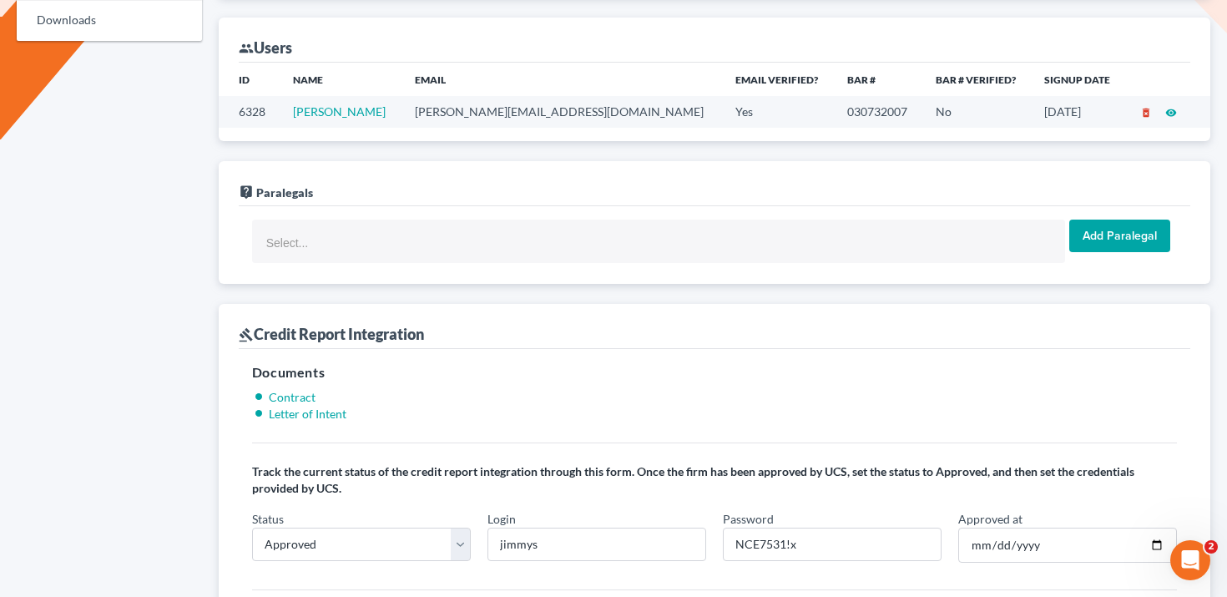
click at [486, 112] on td "jimmy@songlegal.com" at bounding box center [562, 111] width 321 height 31
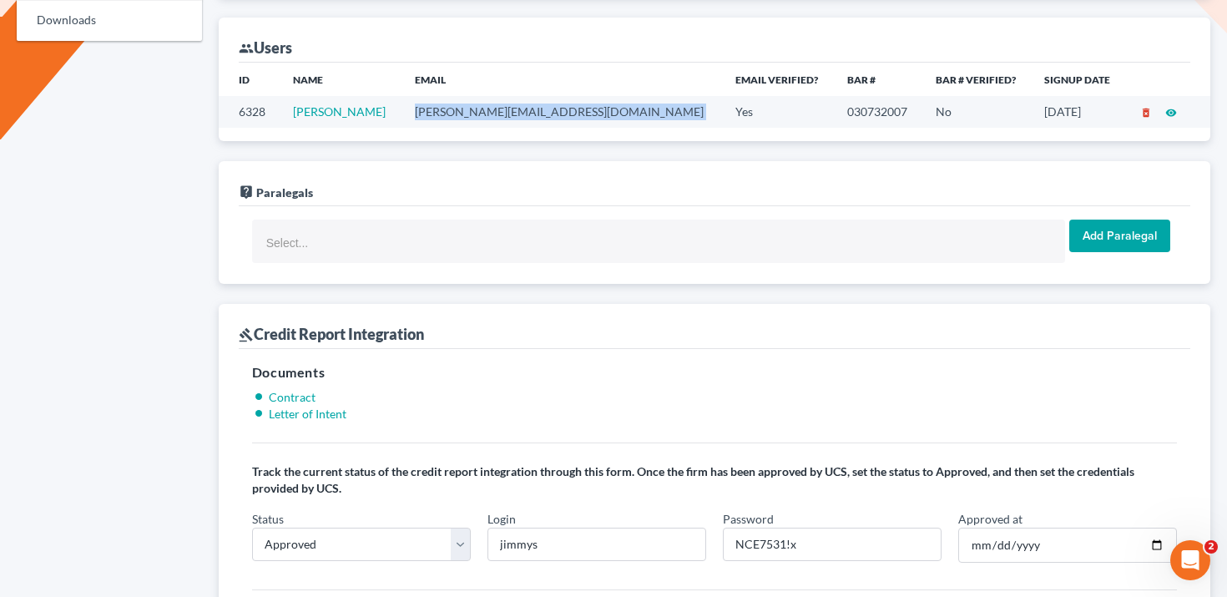
click at [486, 112] on td "jimmy@songlegal.com" at bounding box center [562, 111] width 321 height 31
copy td "jimmy@songlegal.com"
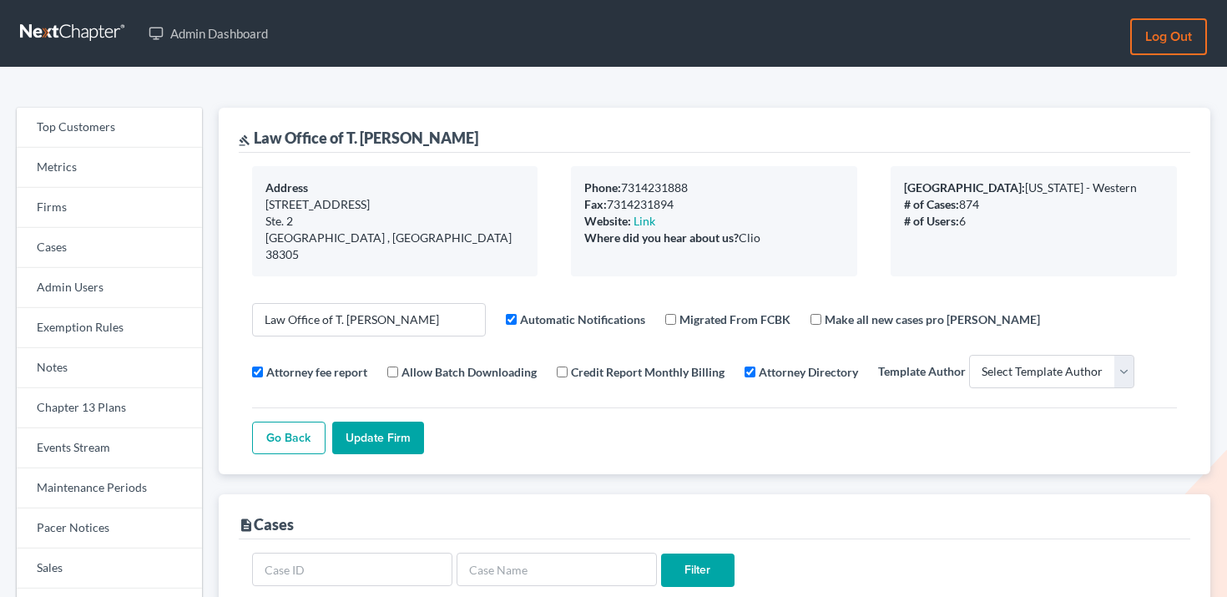
select select
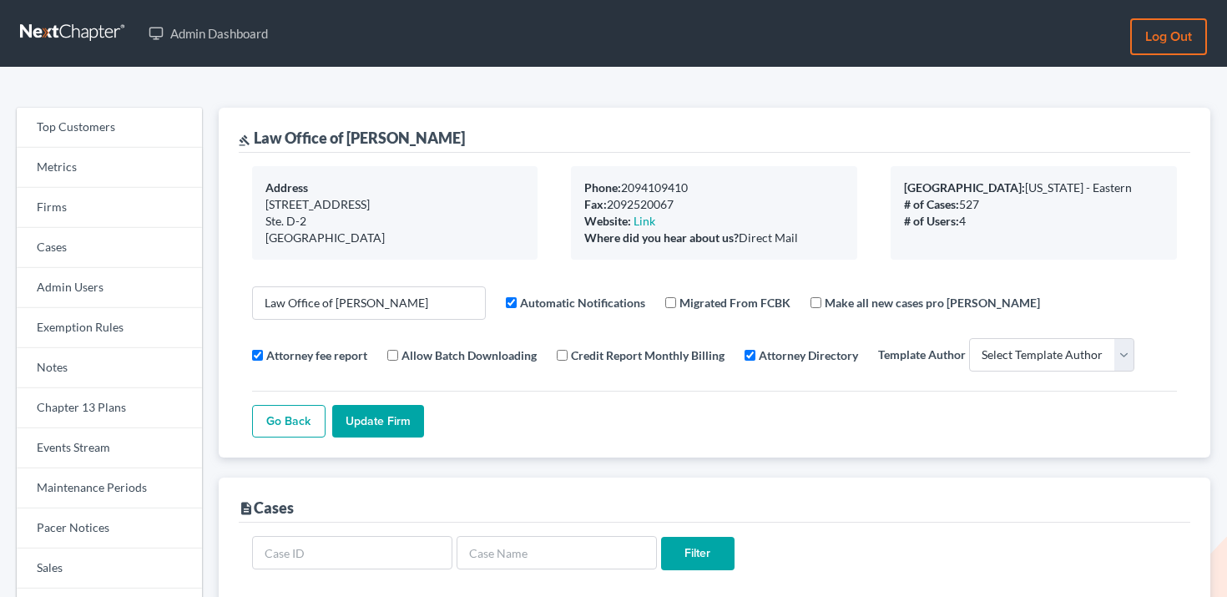
select select
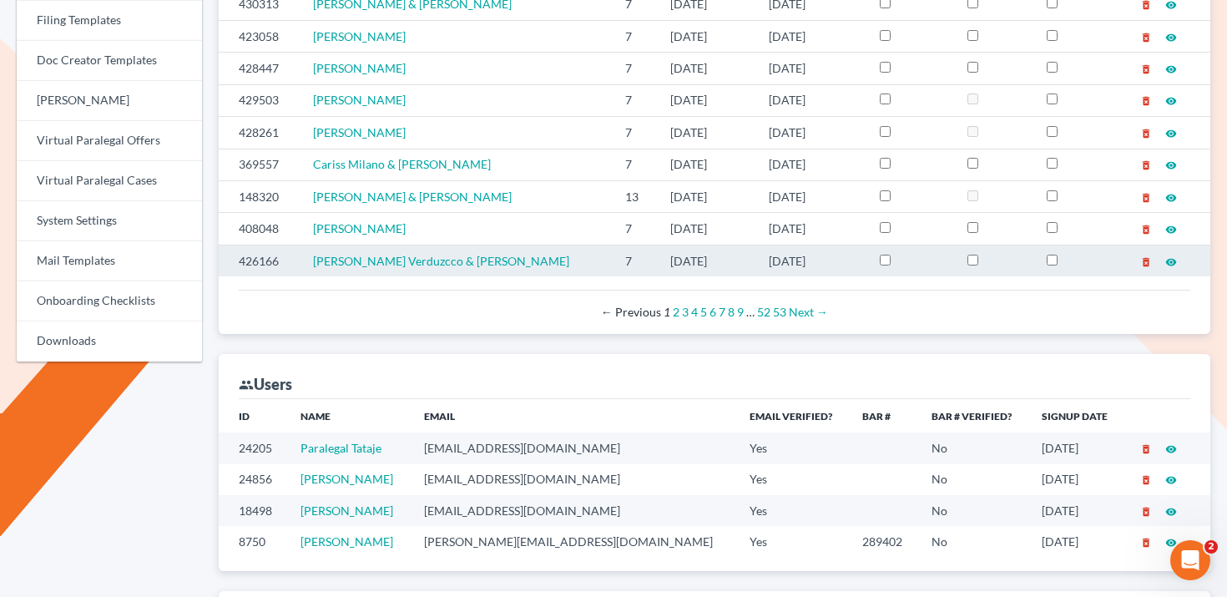
scroll to position [714, 0]
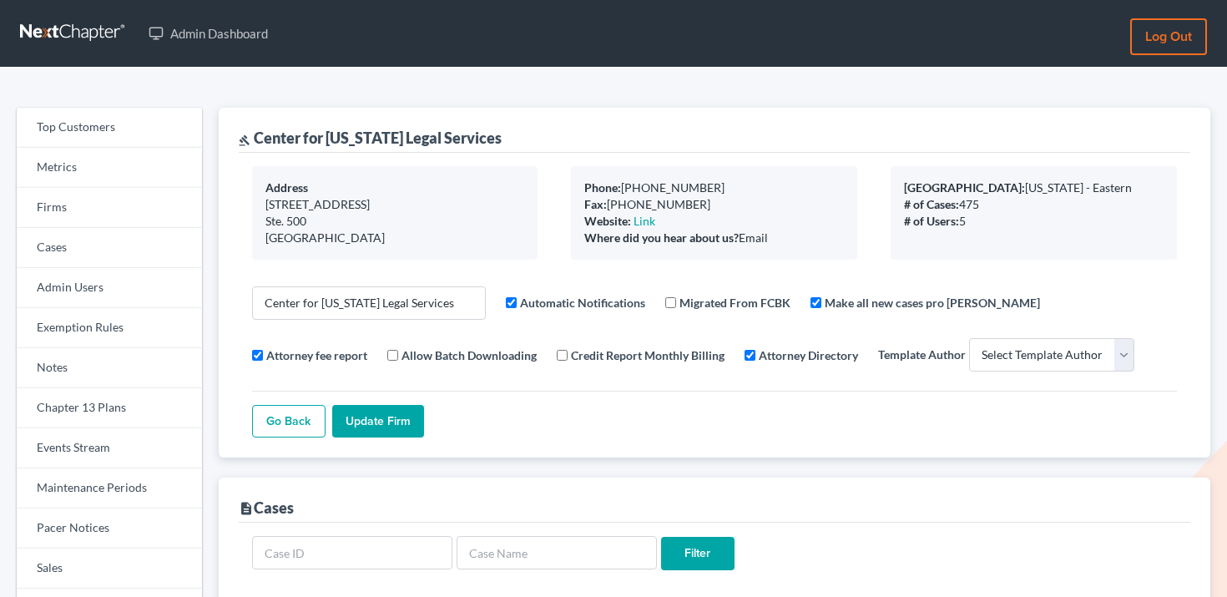
select select
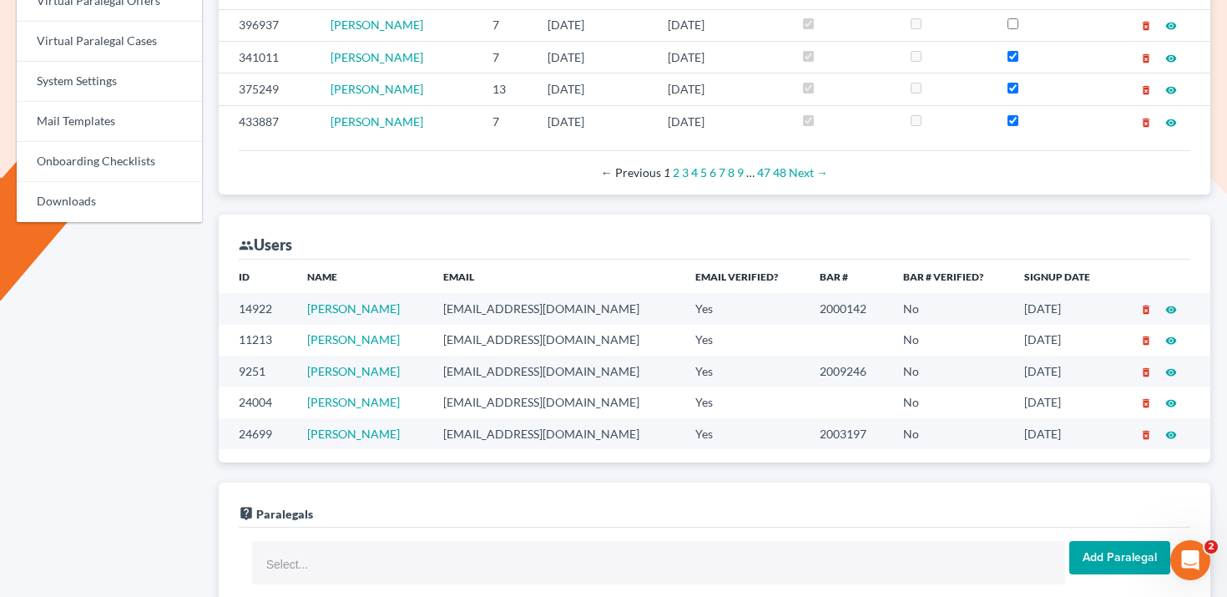
scroll to position [808, 0]
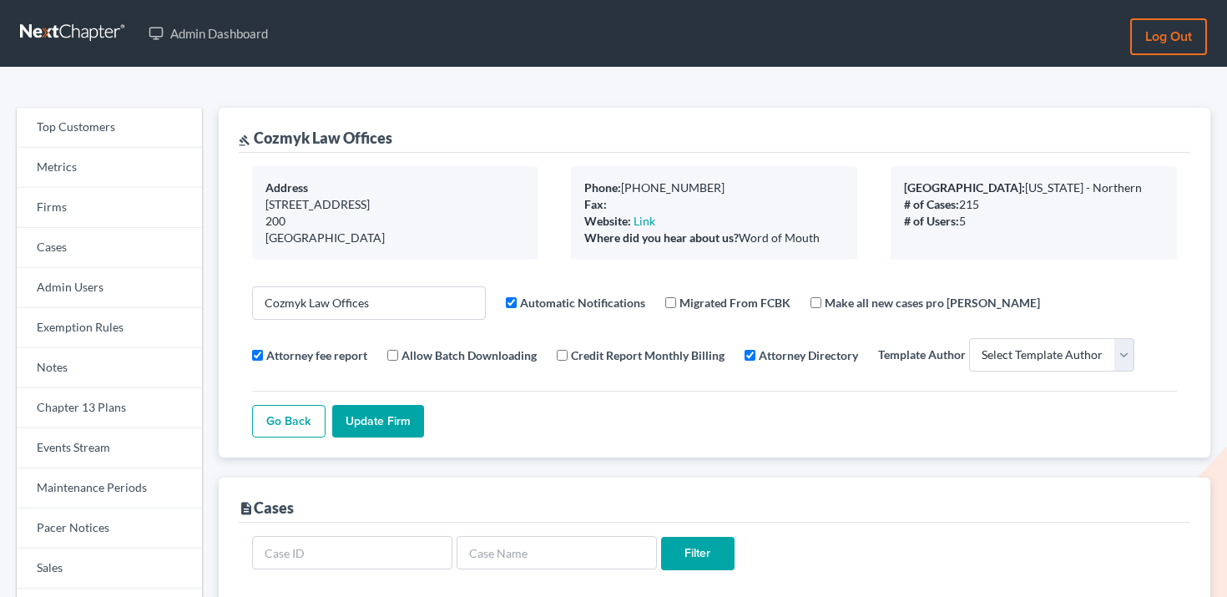
select select
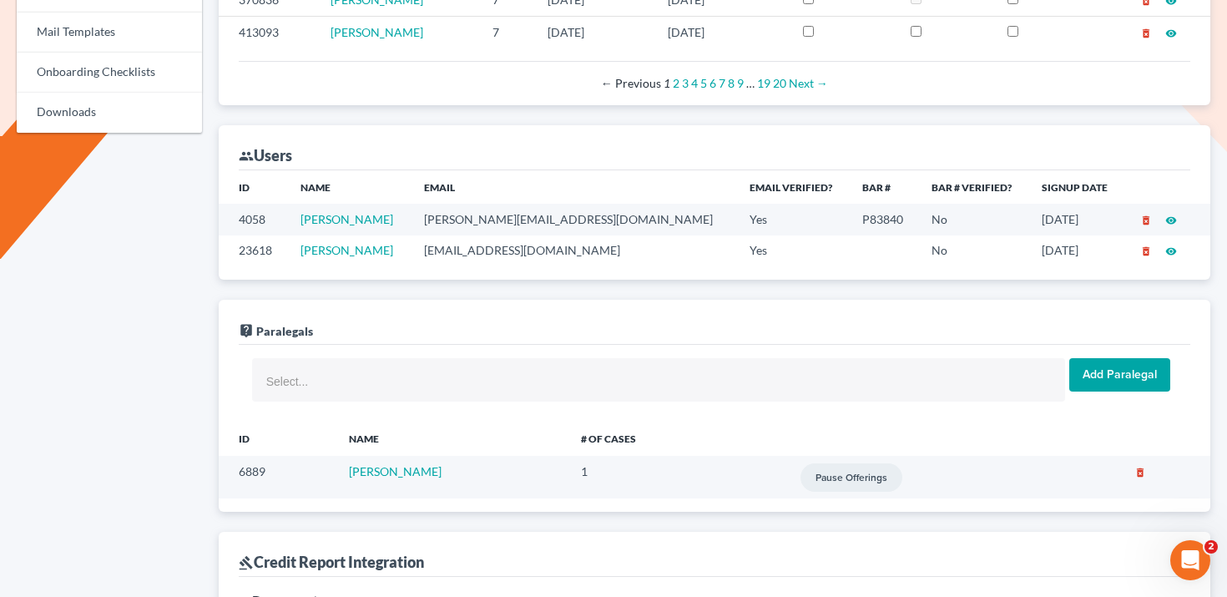
scroll to position [928, 0]
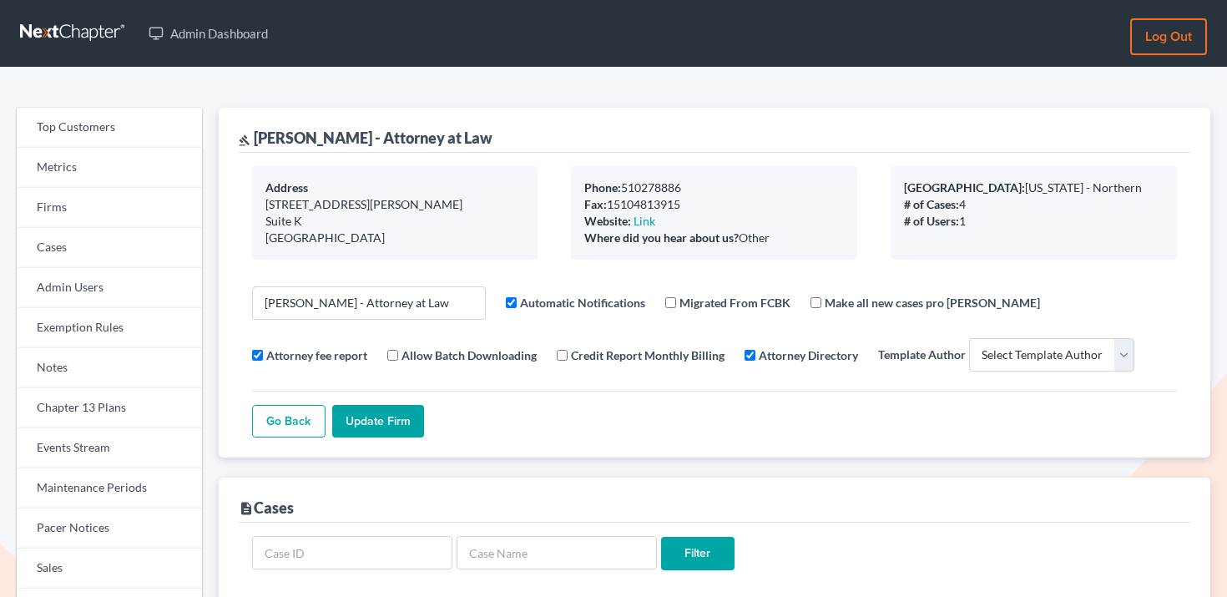
select select
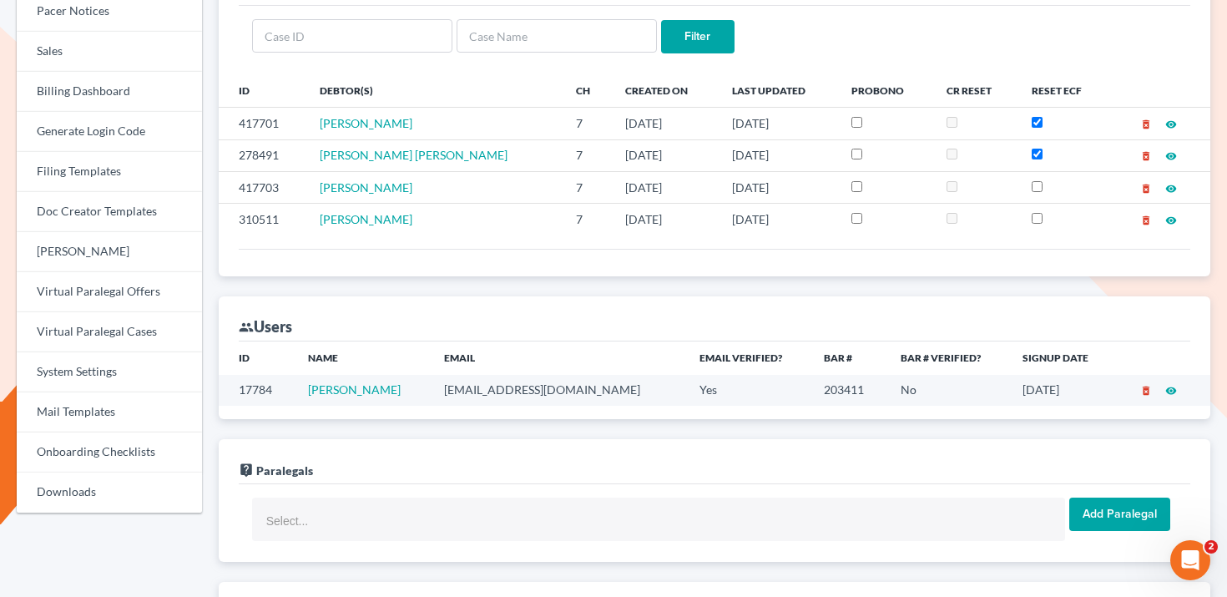
scroll to position [529, 0]
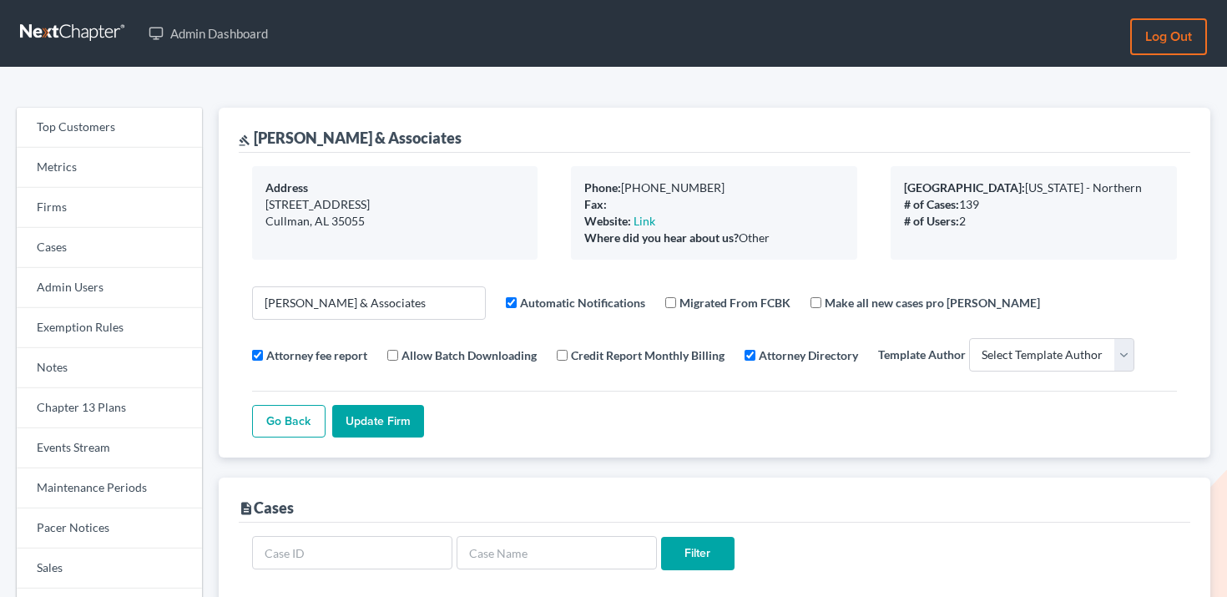
select select
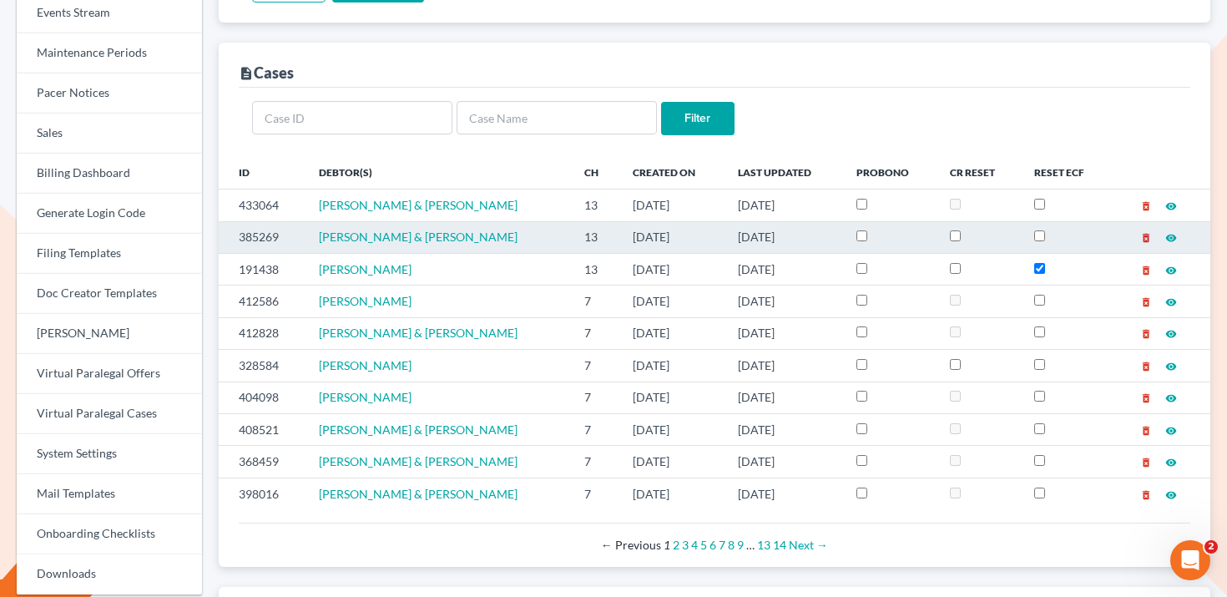
scroll to position [905, 0]
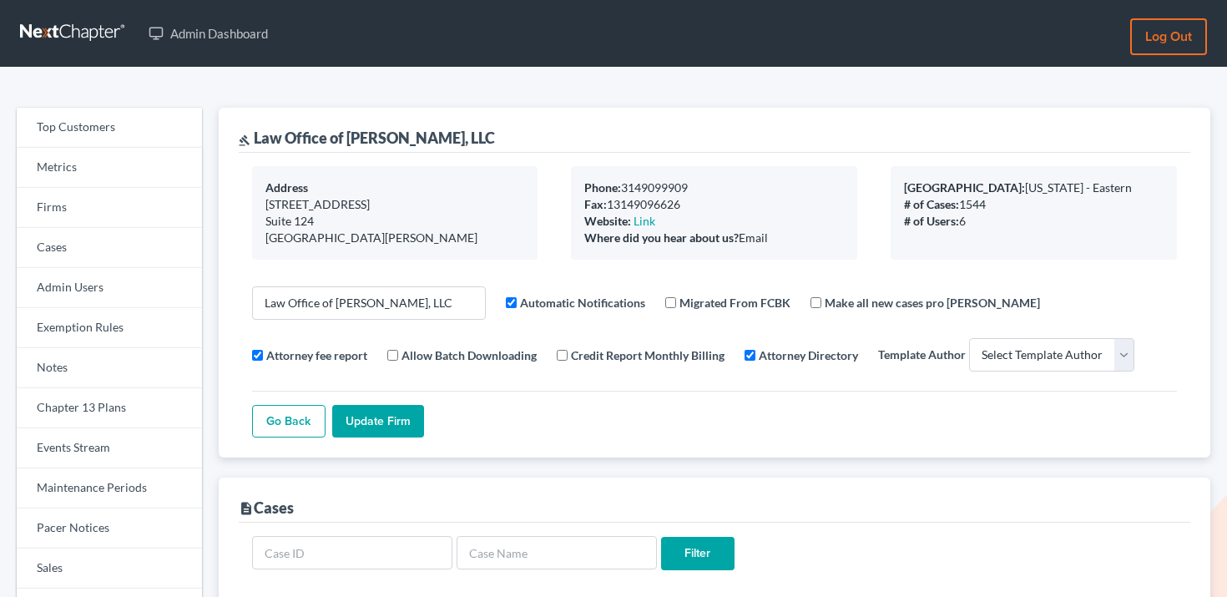
select select
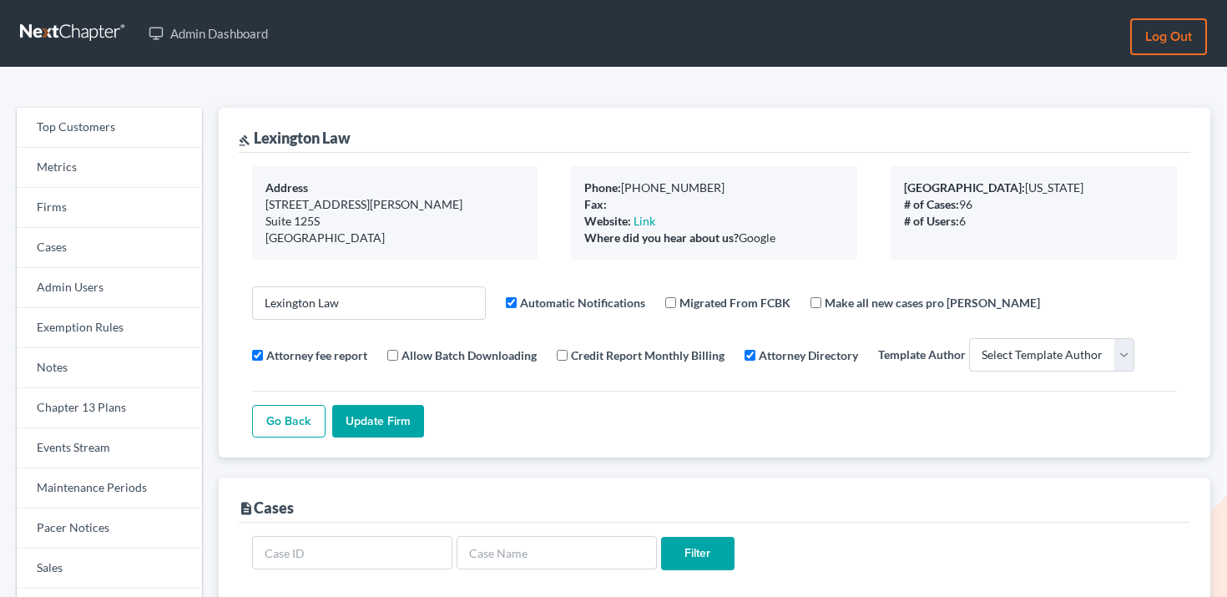
select select
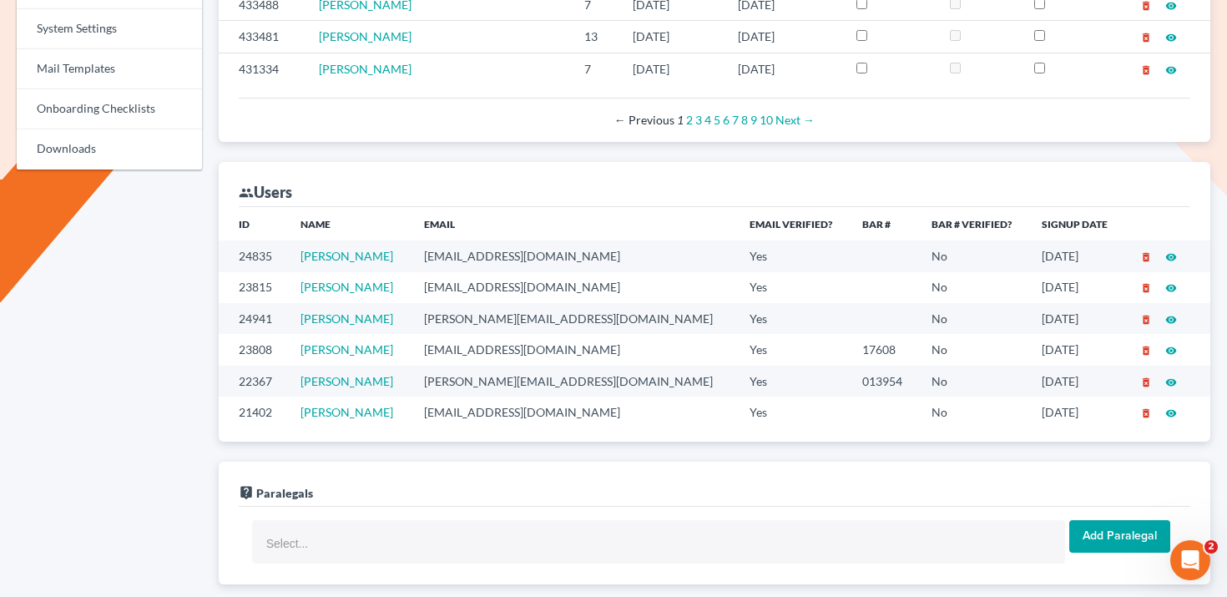
scroll to position [908, 0]
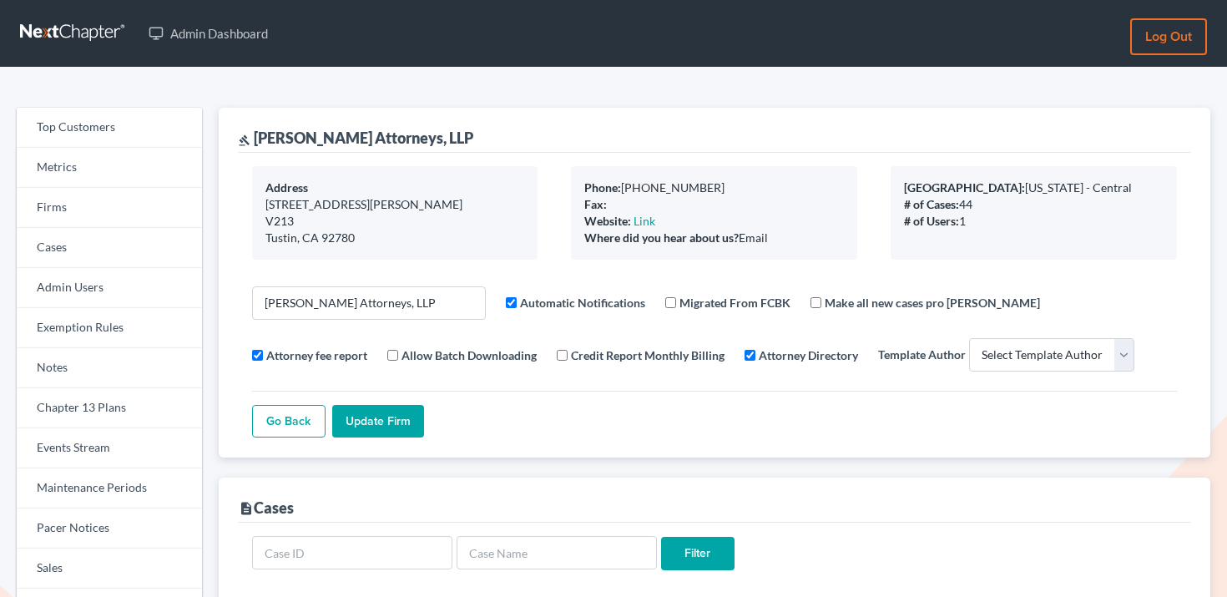
select select
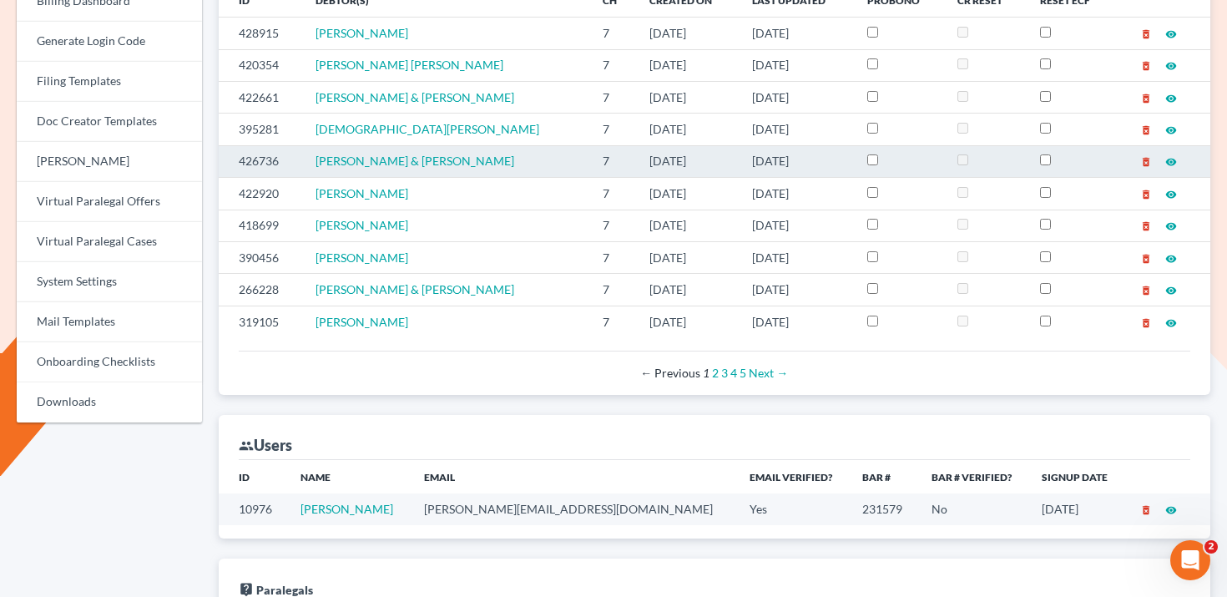
scroll to position [776, 0]
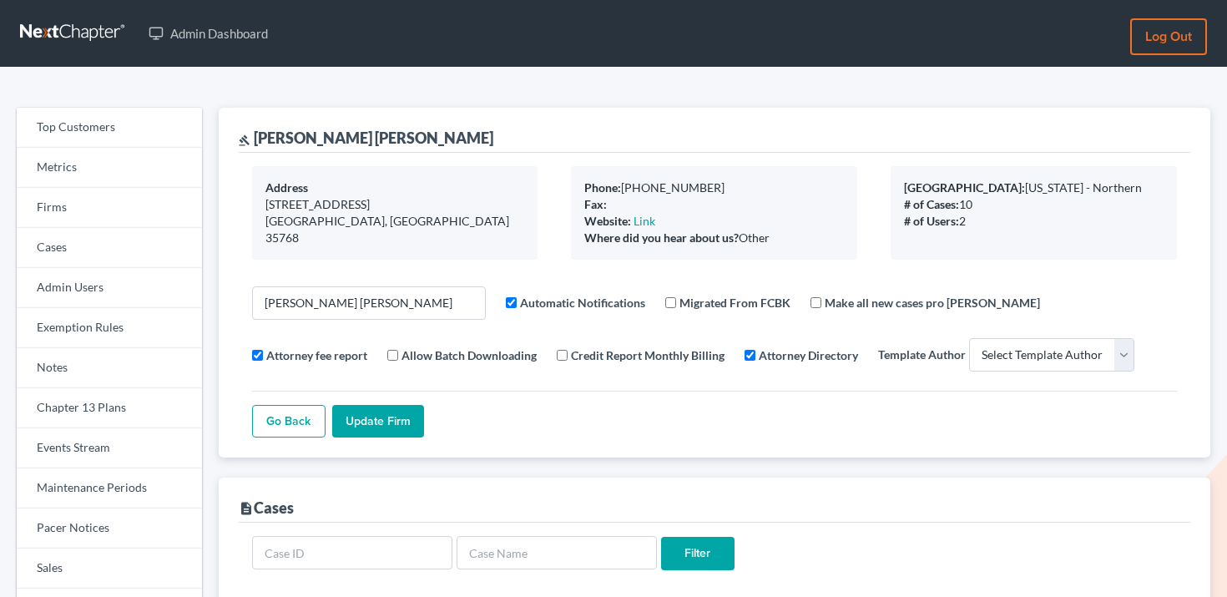
select select
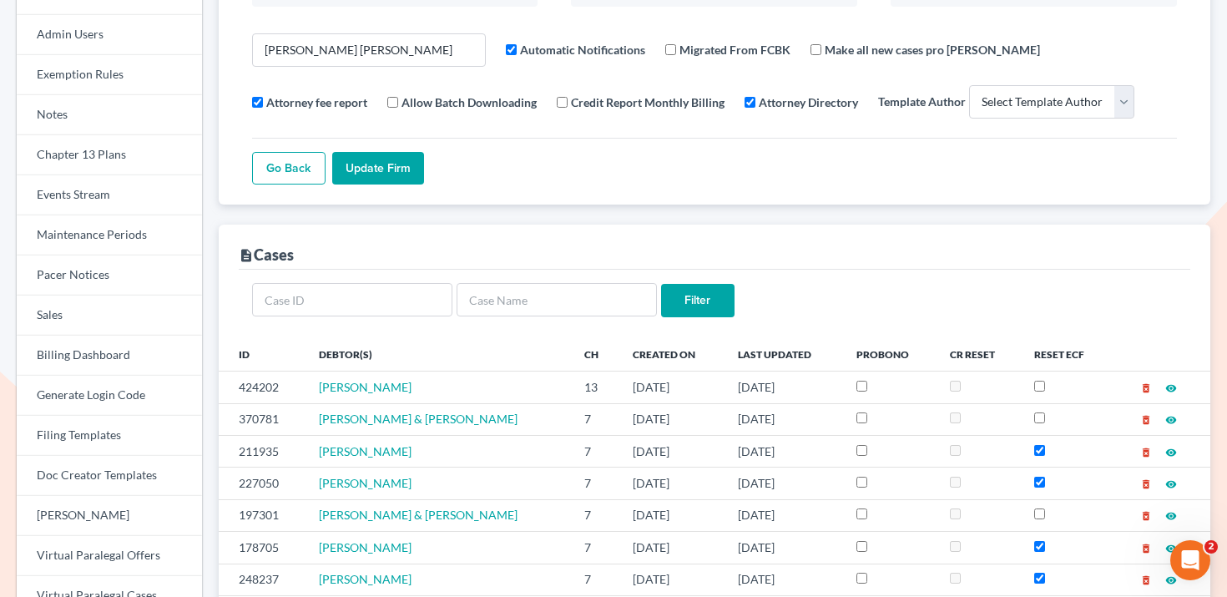
scroll to position [38, 0]
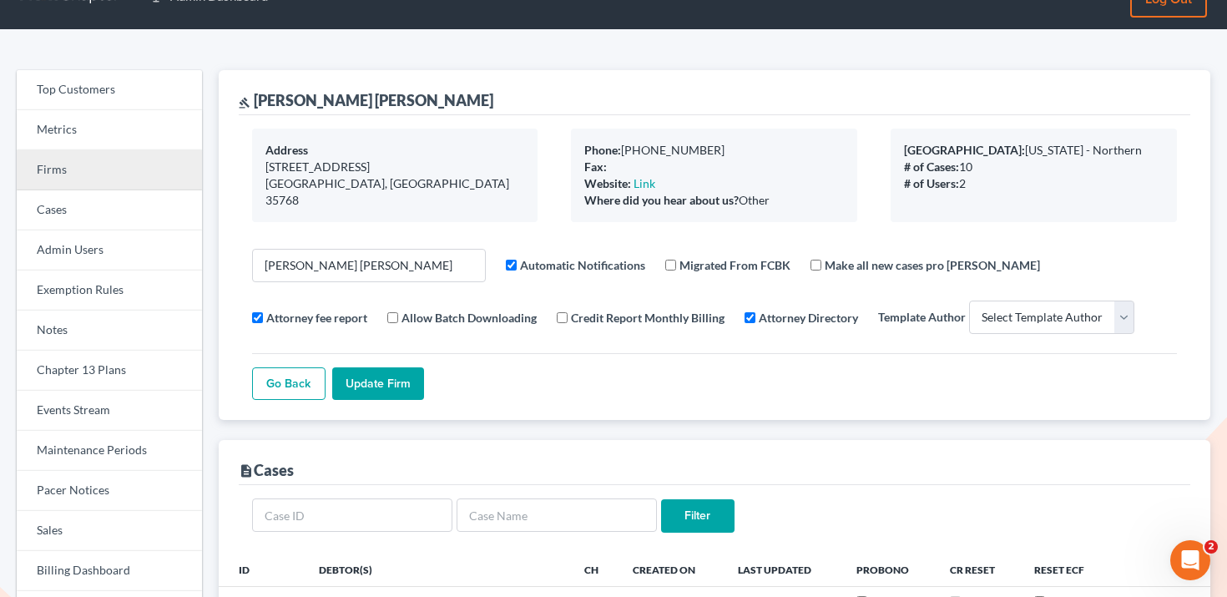
click at [161, 154] on link "Firms" at bounding box center [109, 170] width 185 height 40
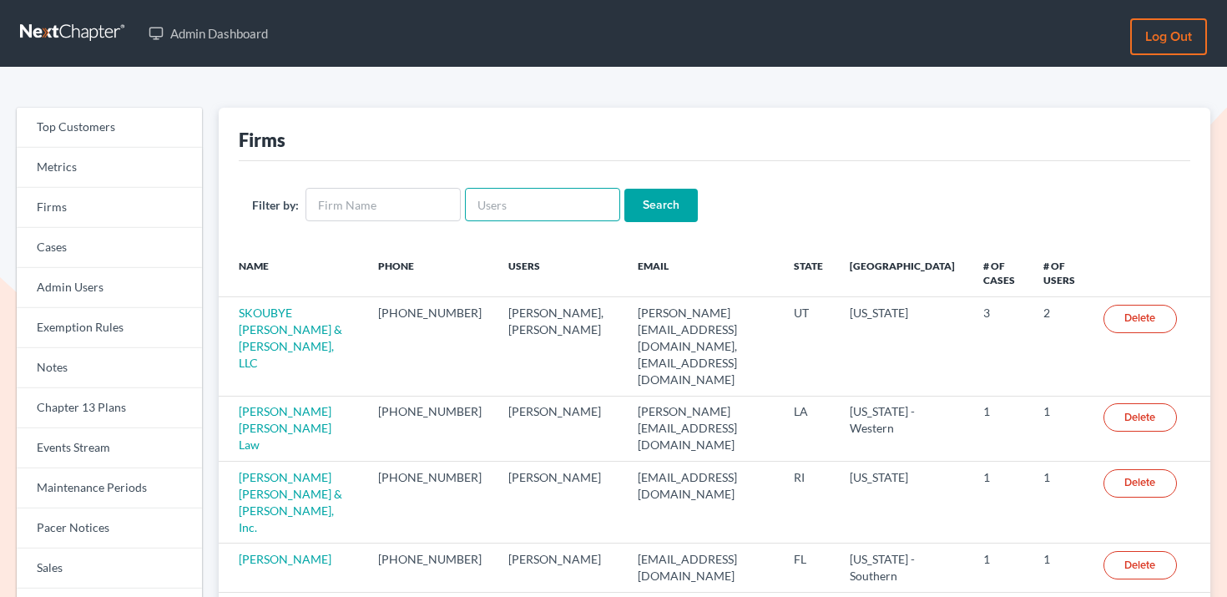
click at [547, 203] on input "text" at bounding box center [542, 204] width 155 height 33
paste input "[PERSON_NAME][EMAIL_ADDRESS][DOMAIN_NAME]"
type input "[PERSON_NAME][EMAIL_ADDRESS][DOMAIN_NAME]"
click at [636, 204] on input "Search" at bounding box center [661, 205] width 73 height 33
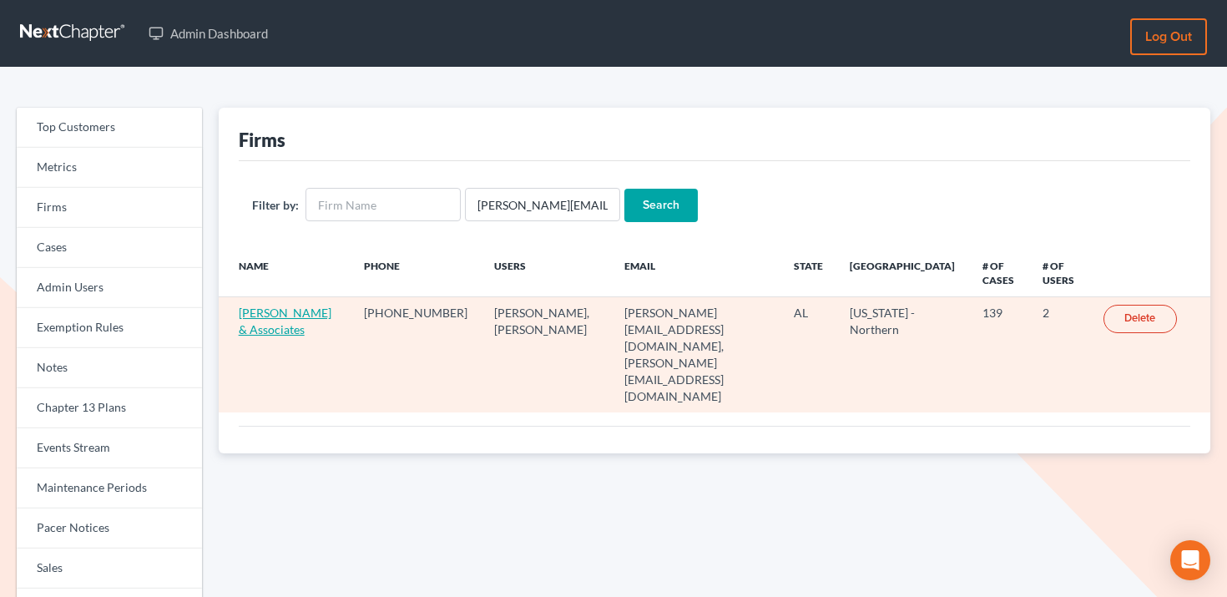
click at [293, 316] on link "[PERSON_NAME] & Associates" at bounding box center [285, 321] width 93 height 31
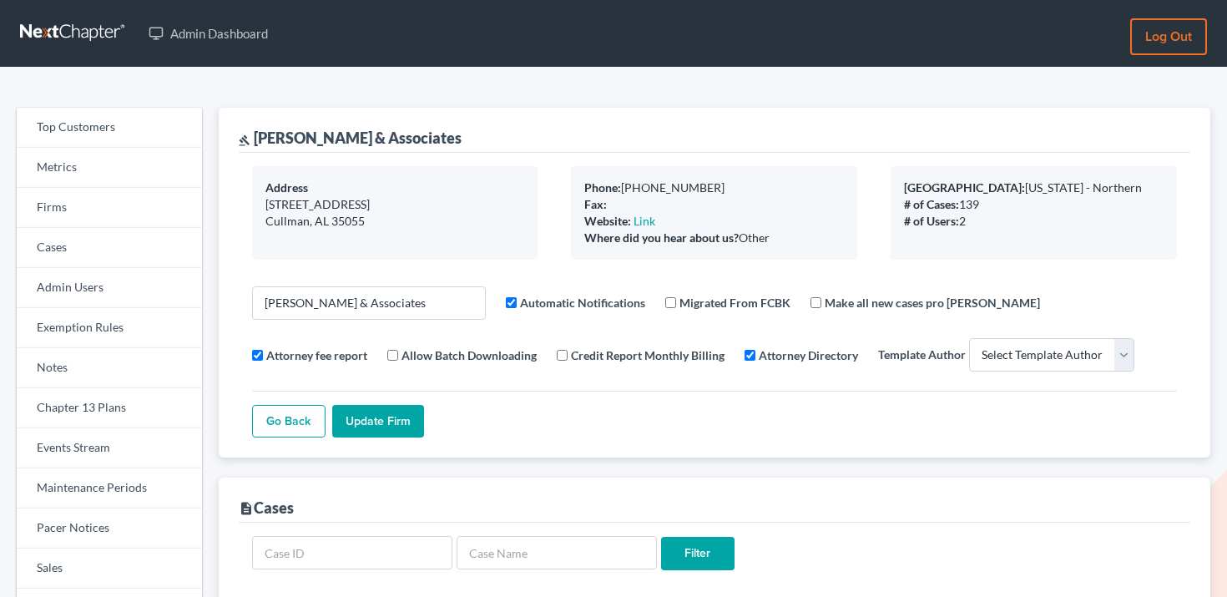
select select
click at [89, 218] on link "Firms" at bounding box center [109, 208] width 185 height 40
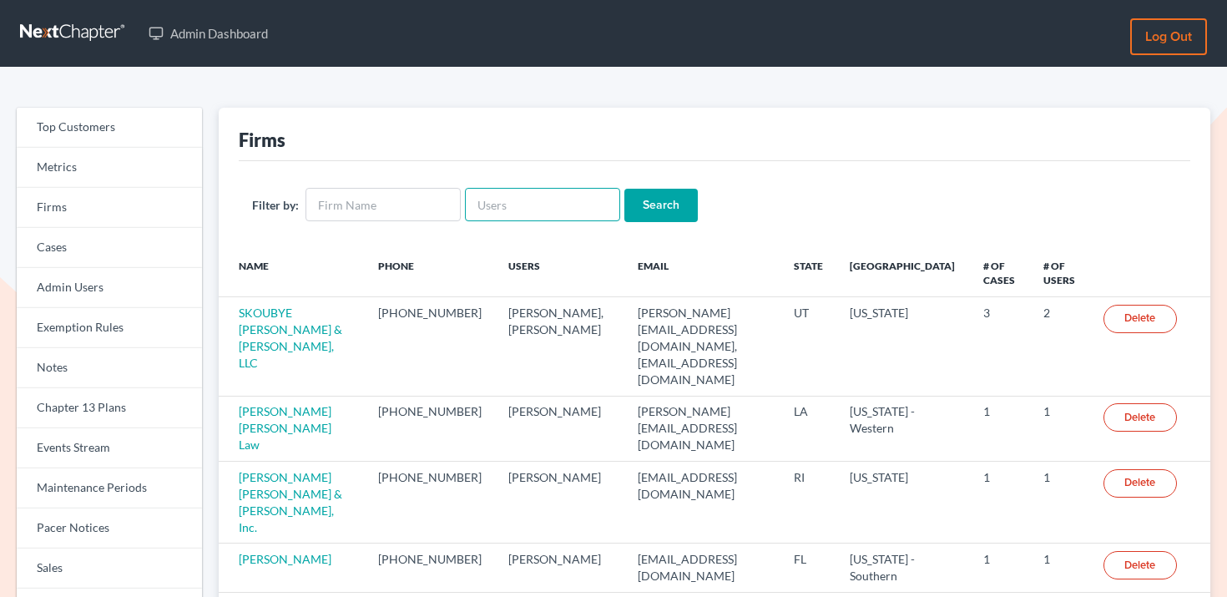
click at [527, 198] on input "text" at bounding box center [542, 204] width 155 height 33
paste input "[EMAIL_ADDRESS][DOMAIN_NAME]"
type input "[EMAIL_ADDRESS][DOMAIN_NAME]"
click at [641, 199] on input "Search" at bounding box center [661, 205] width 73 height 33
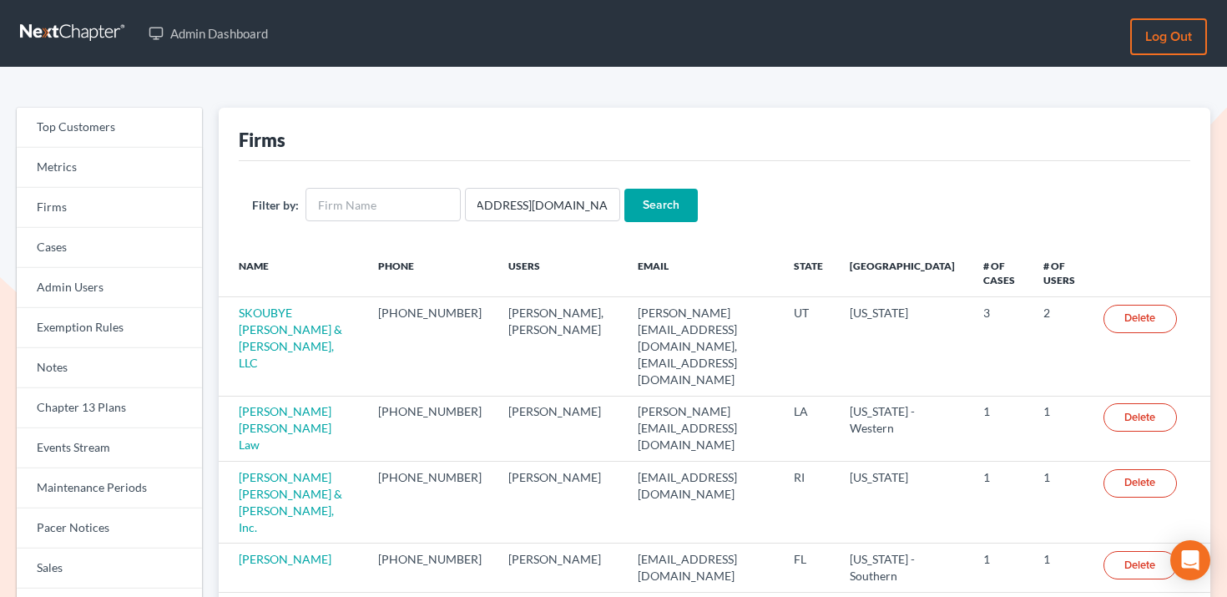
scroll to position [0, 0]
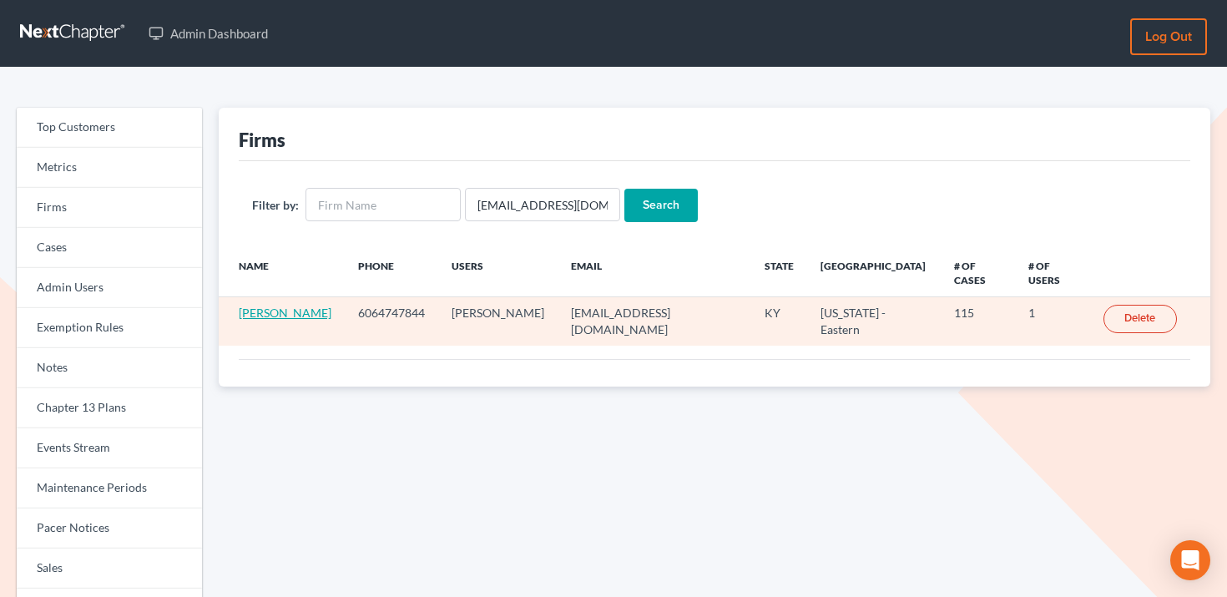
click at [276, 317] on link "[PERSON_NAME]" at bounding box center [285, 313] width 93 height 14
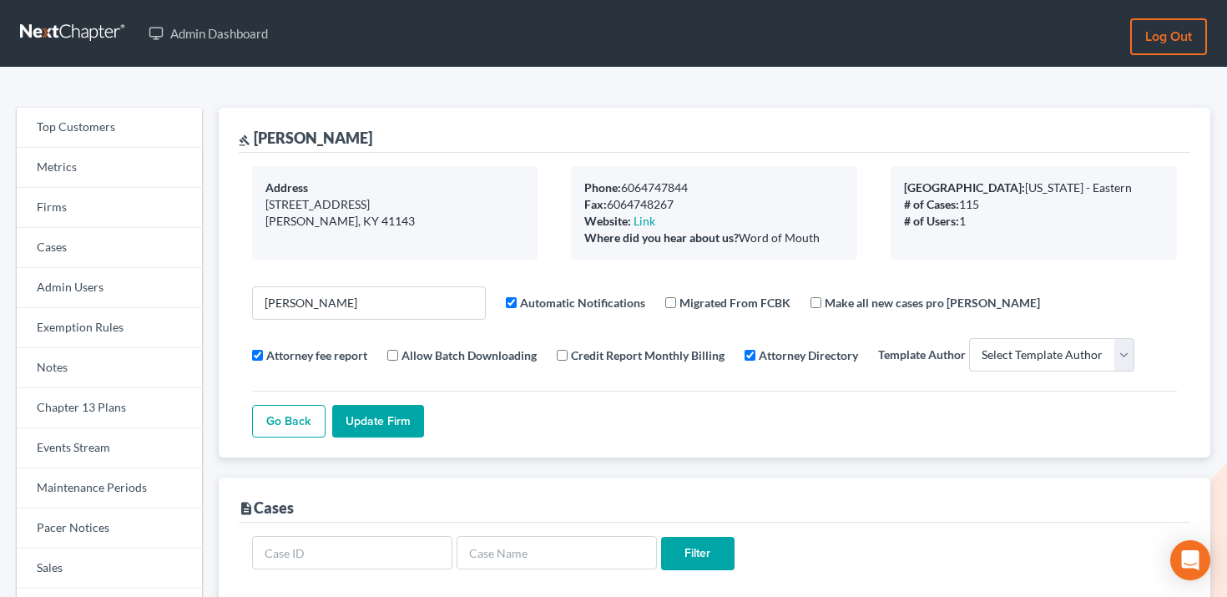
select select
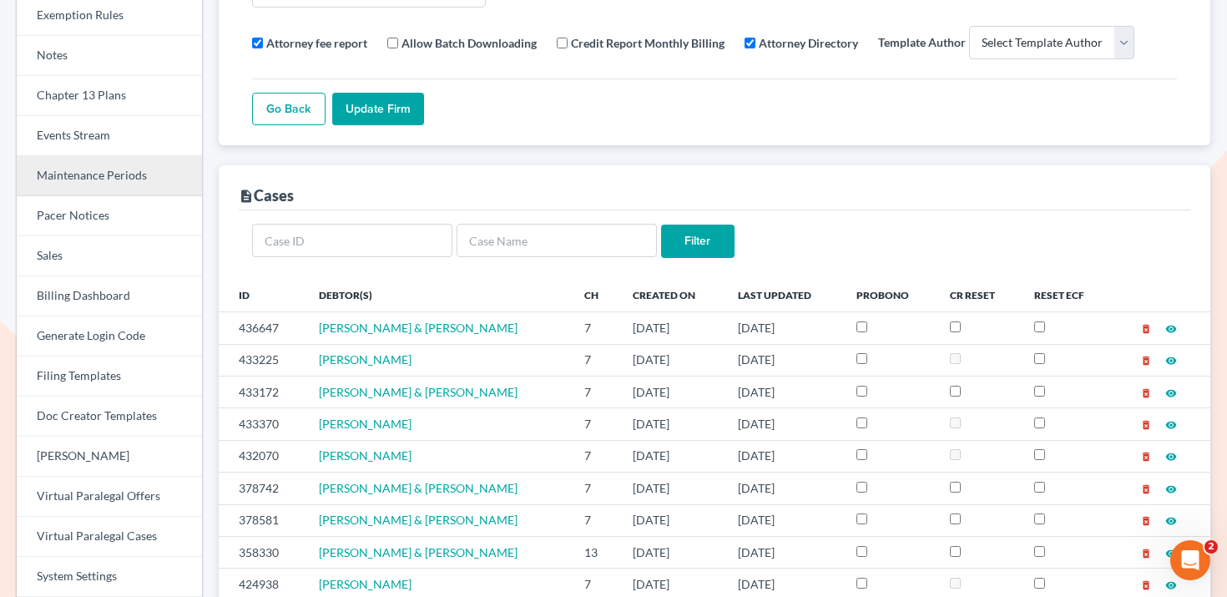
scroll to position [316, 0]
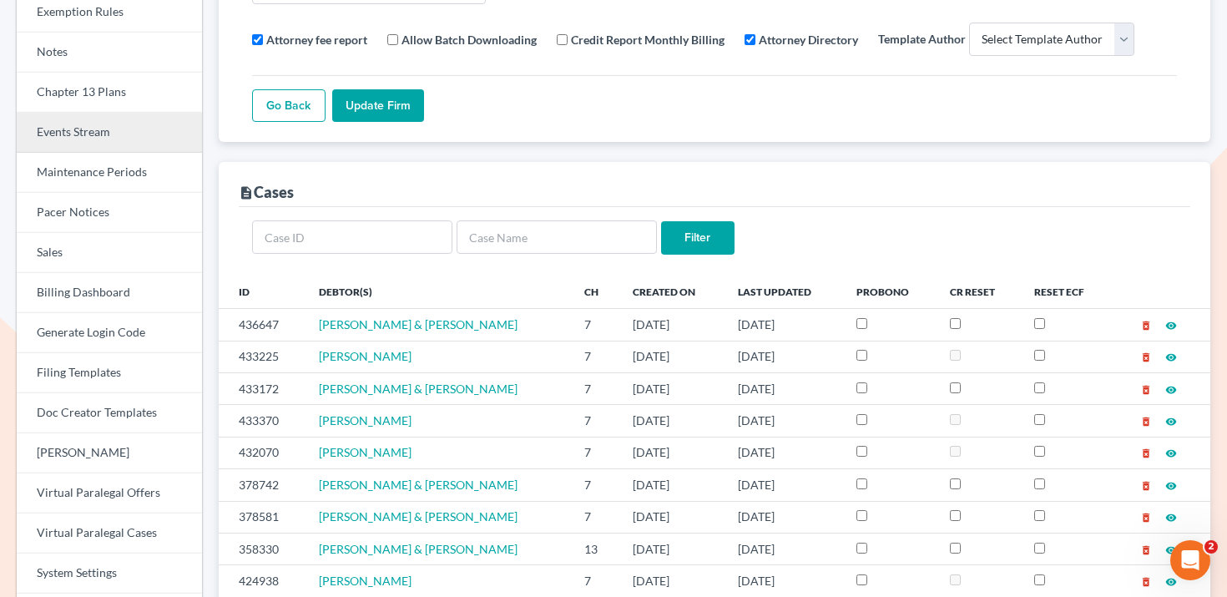
click at [132, 130] on link "Events Stream" at bounding box center [109, 133] width 185 height 40
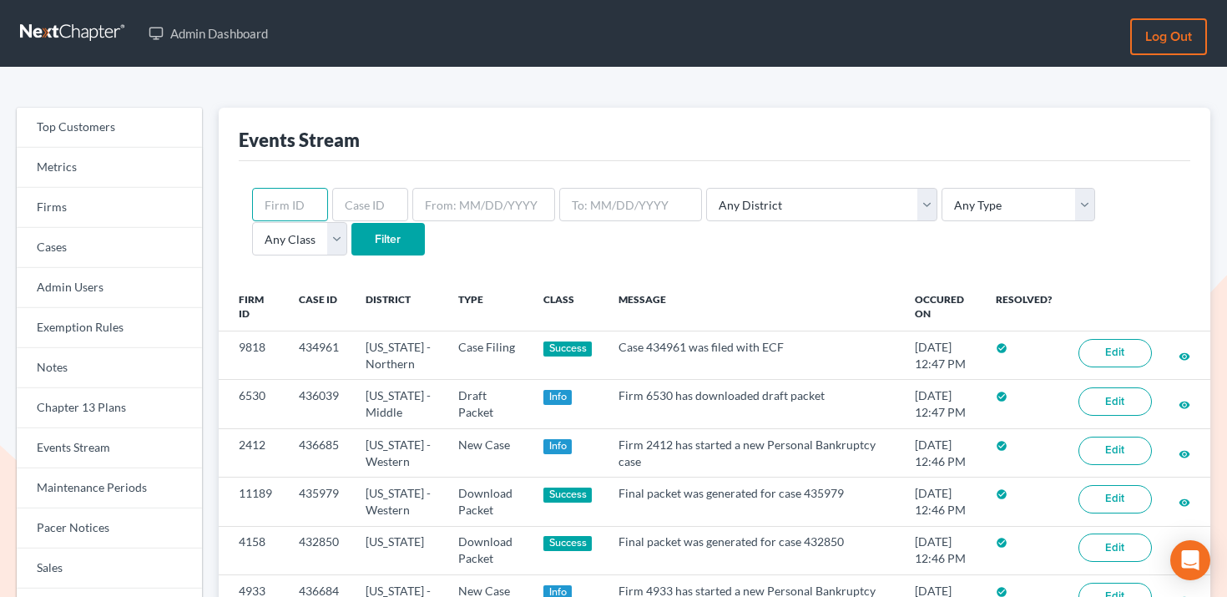
click at [280, 197] on input "text" at bounding box center [290, 204] width 76 height 33
paste input "2466"
type input "2466"
click at [352, 238] on input "Filter" at bounding box center [388, 239] width 73 height 33
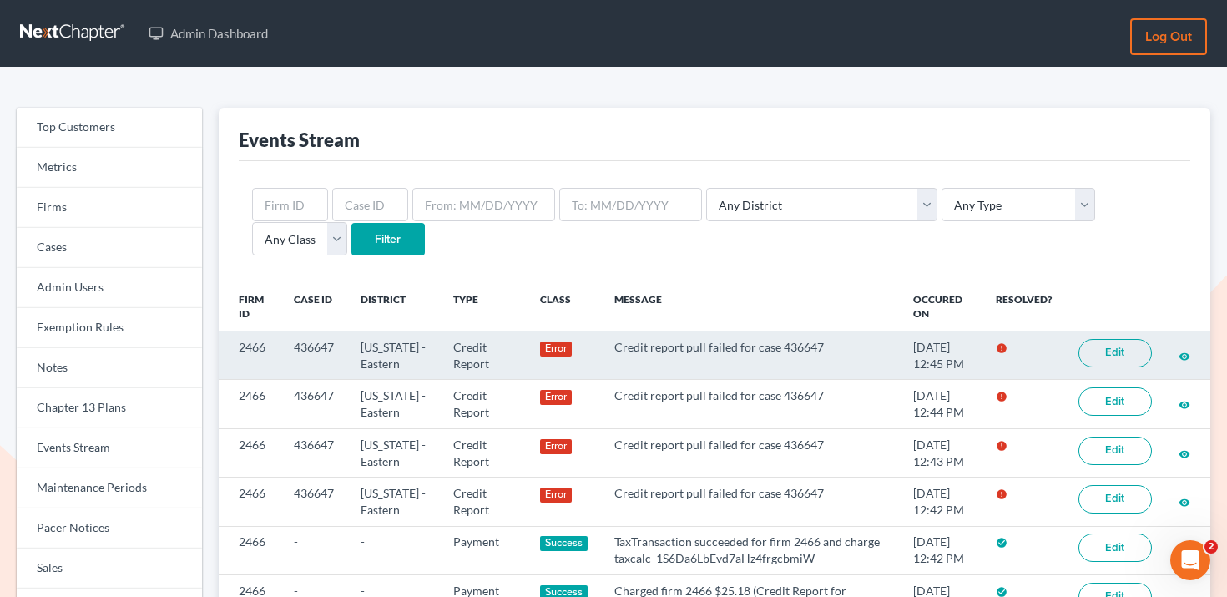
click at [1123, 353] on link "Edit" at bounding box center [1115, 353] width 73 height 28
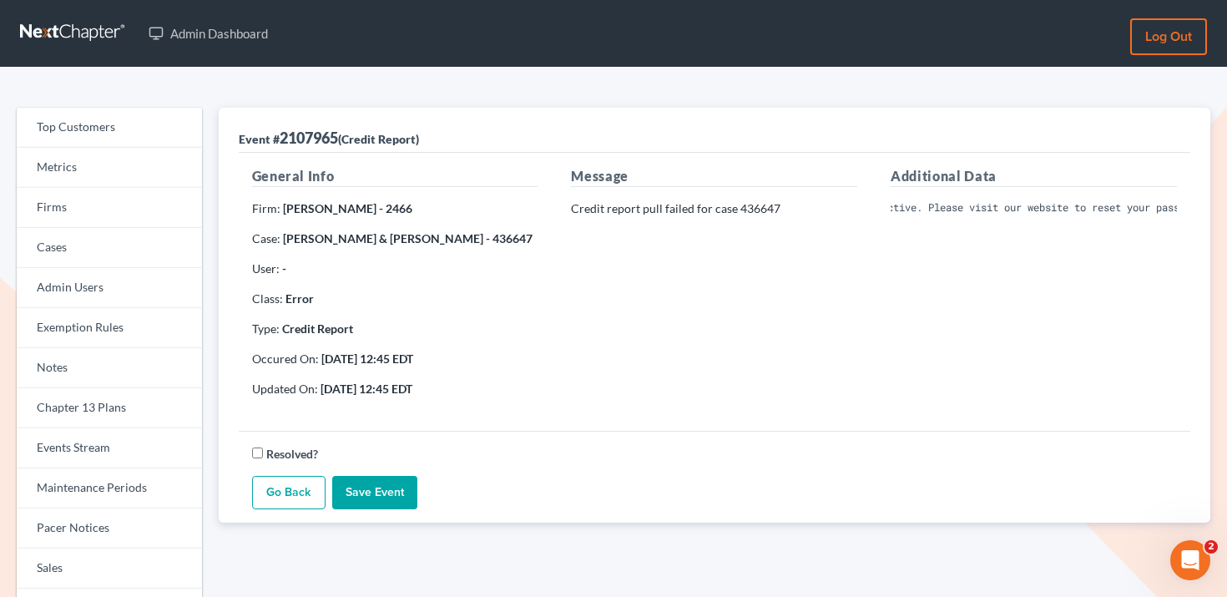
scroll to position [0, 358]
click at [975, 205] on pre "Invalid Client Account Identifier; Operator is inactive. Please visit our websi…" at bounding box center [1034, 207] width 286 height 15
copy div "Invalid Client Account Identifier; Operator is inactive. Please visit our websi…"
